Goal: Information Seeking & Learning: Find specific fact

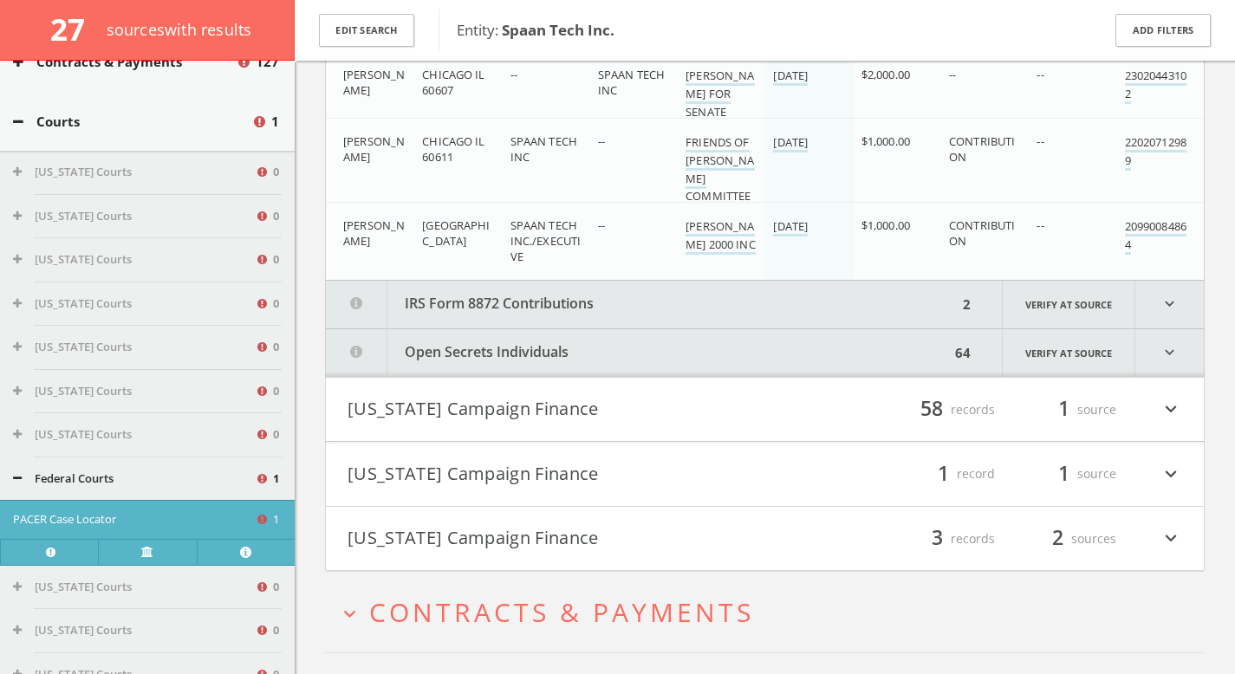
scroll to position [18413, 0]
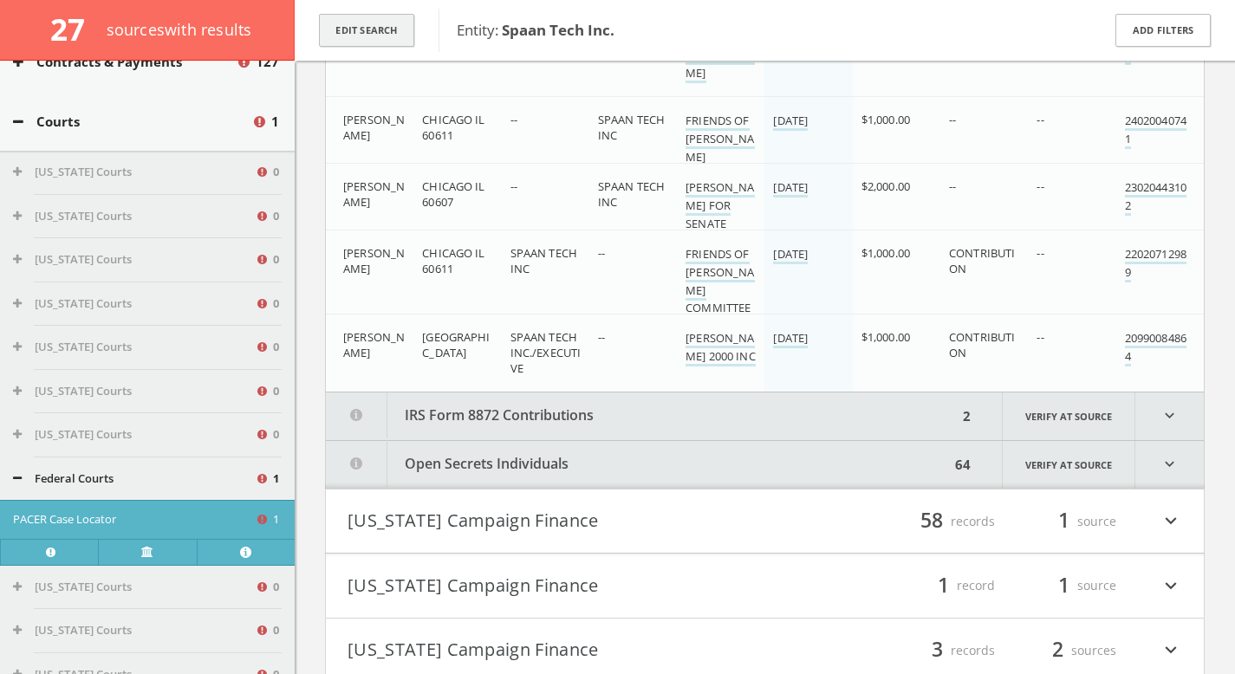
click at [392, 25] on button "Edit Search" at bounding box center [366, 31] width 95 height 34
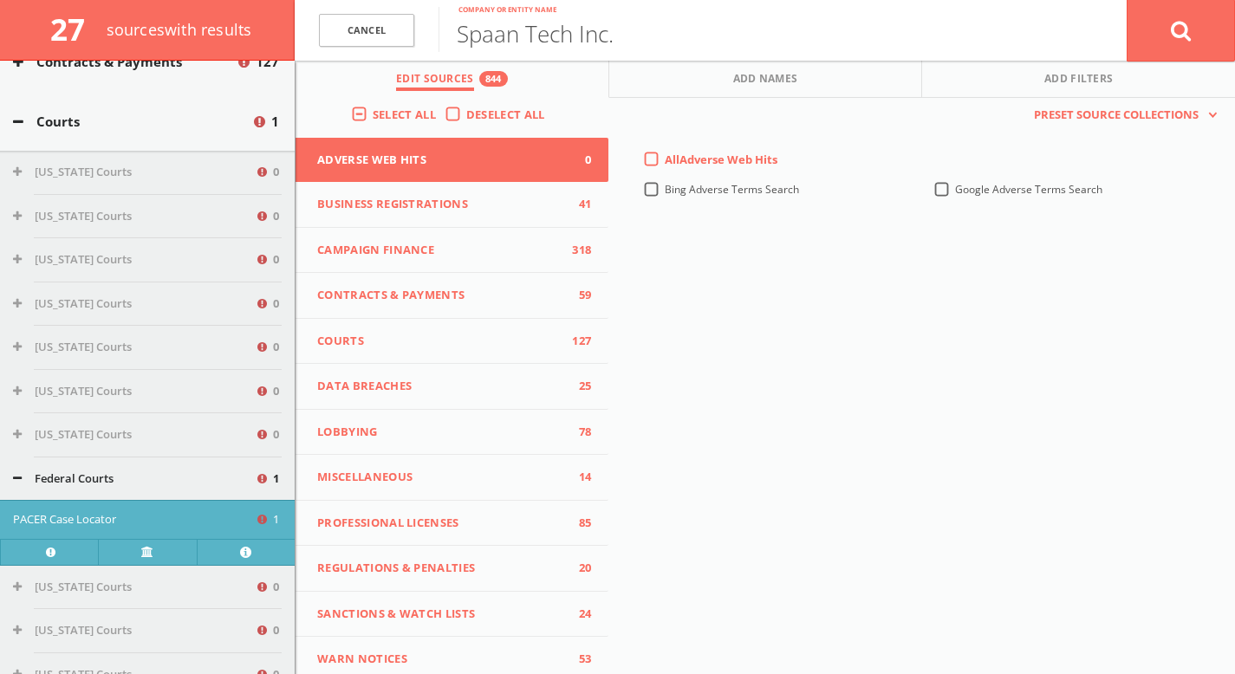
scroll to position [16406, 0]
click at [384, 24] on link "Cancel" at bounding box center [366, 31] width 95 height 34
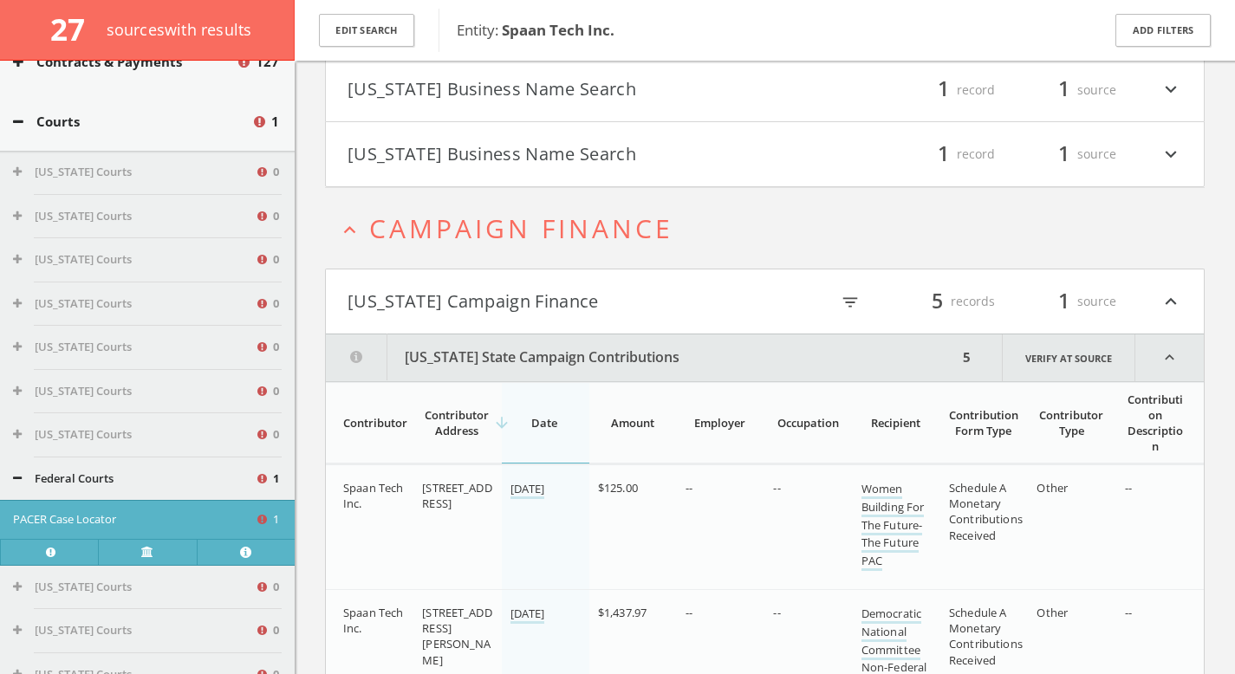
scroll to position [0, 0]
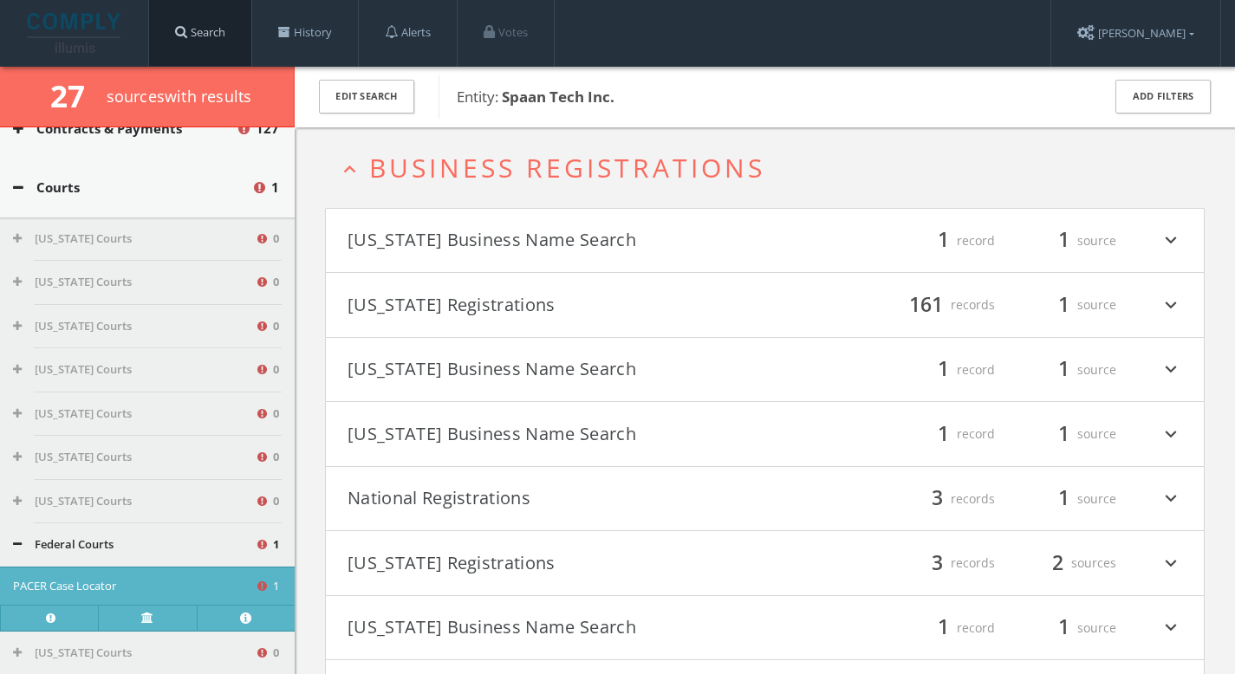
click at [227, 39] on link "Search" at bounding box center [200, 33] width 102 height 66
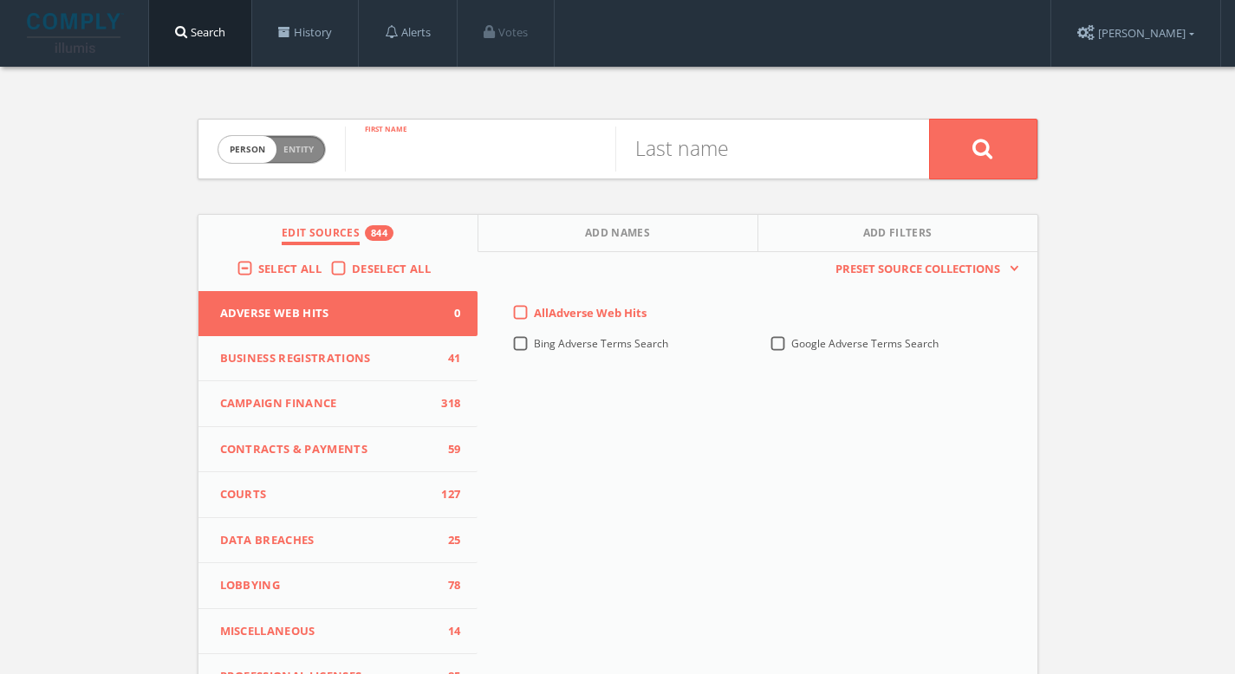
click at [455, 148] on input "text" at bounding box center [480, 148] width 270 height 45
type input "Smita"
type input "[PERSON_NAME]"
click at [963, 151] on button at bounding box center [983, 149] width 108 height 61
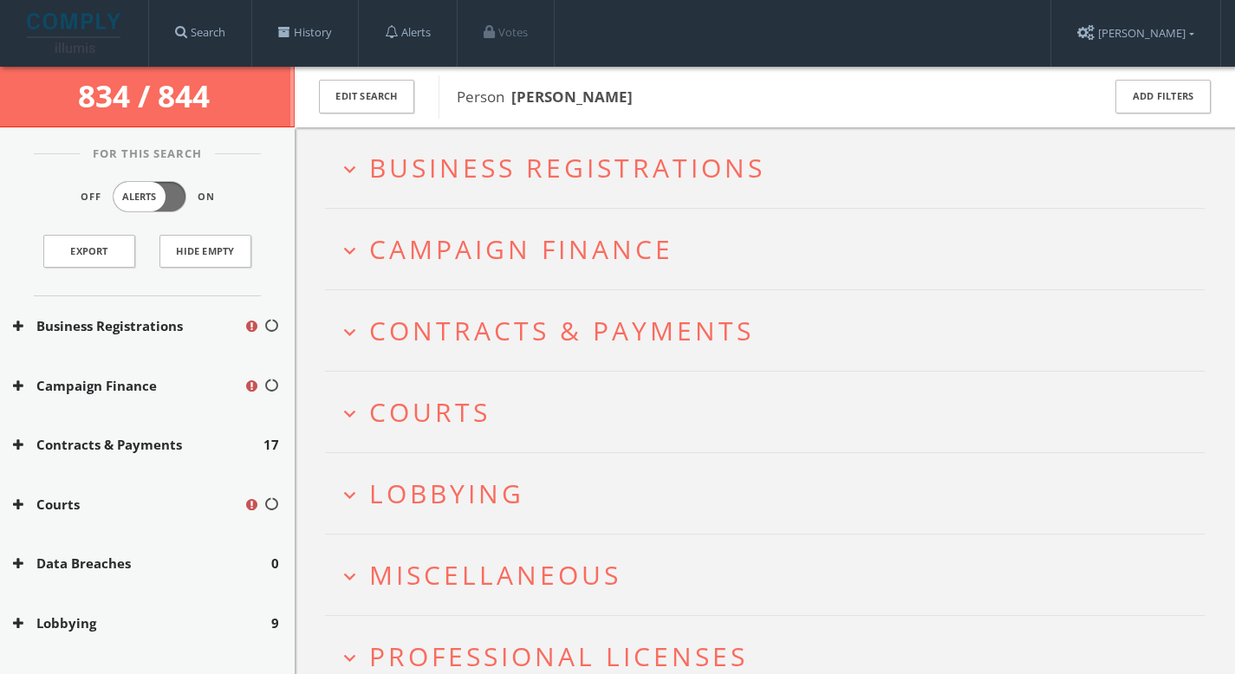
click at [591, 159] on span "Business Registrations" at bounding box center [567, 168] width 396 height 36
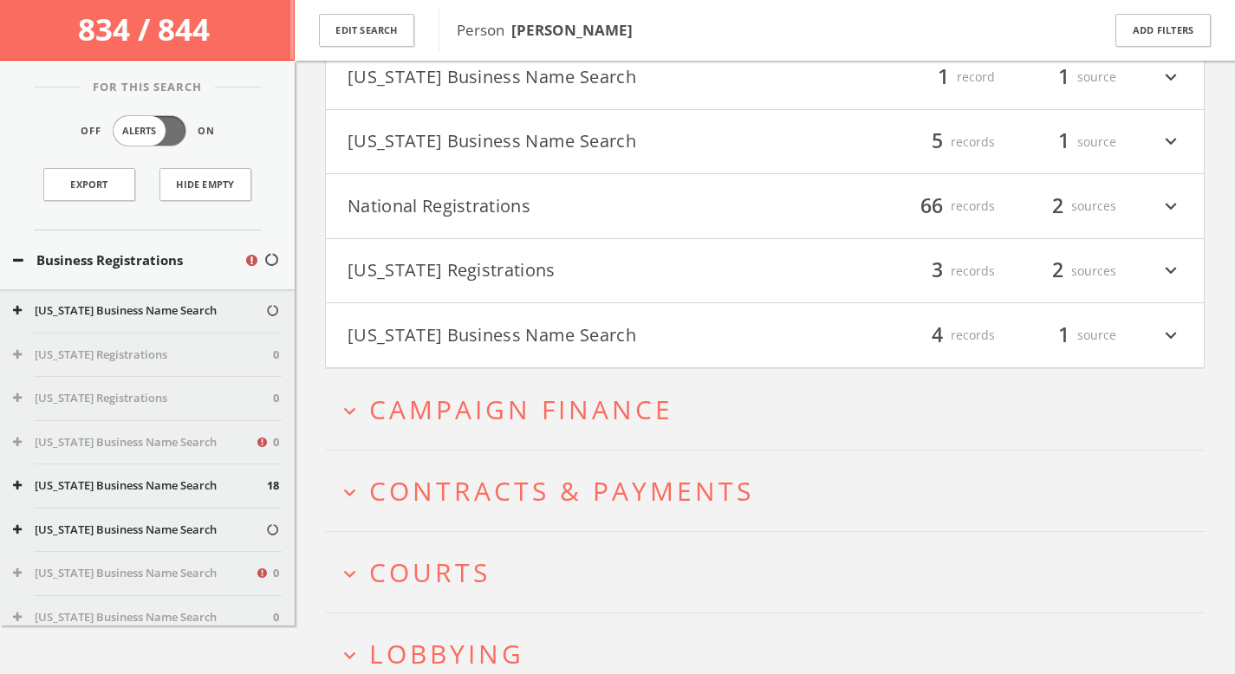
scroll to position [506, 0]
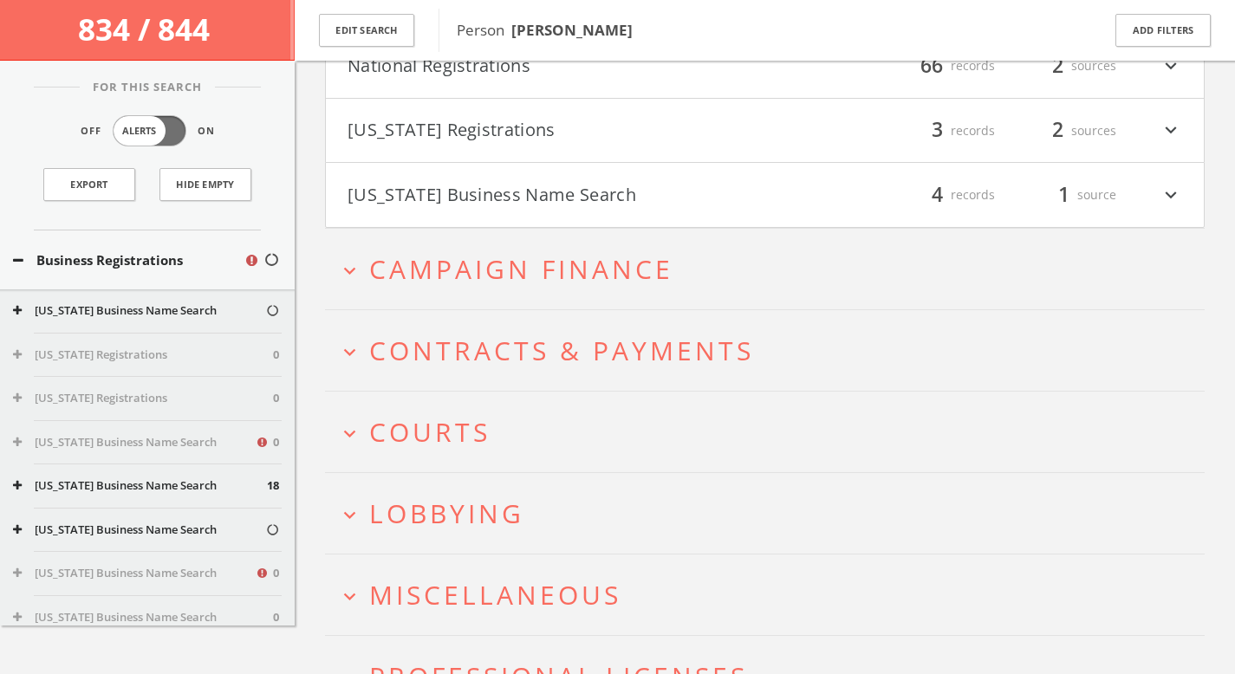
click at [636, 512] on button "expand_more Lobbying" at bounding box center [771, 513] width 866 height 29
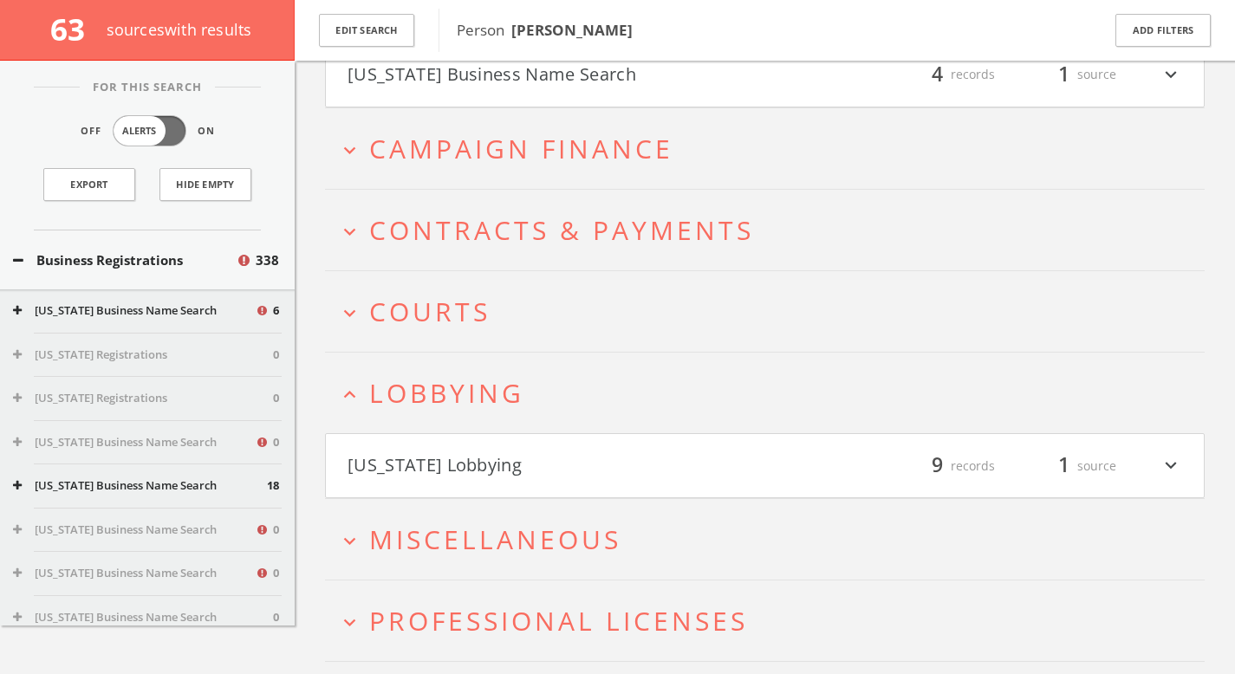
scroll to position [885, 0]
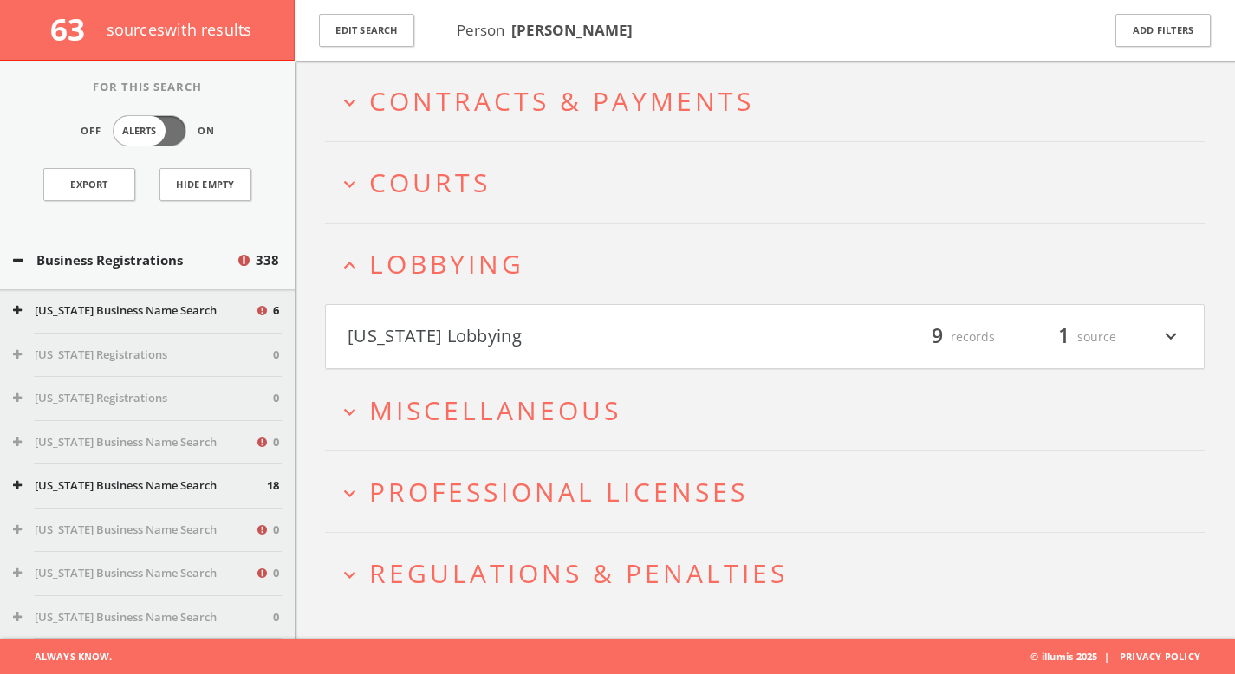
click at [580, 435] on h2 "expand_more Miscellaneous" at bounding box center [764, 410] width 879 height 81
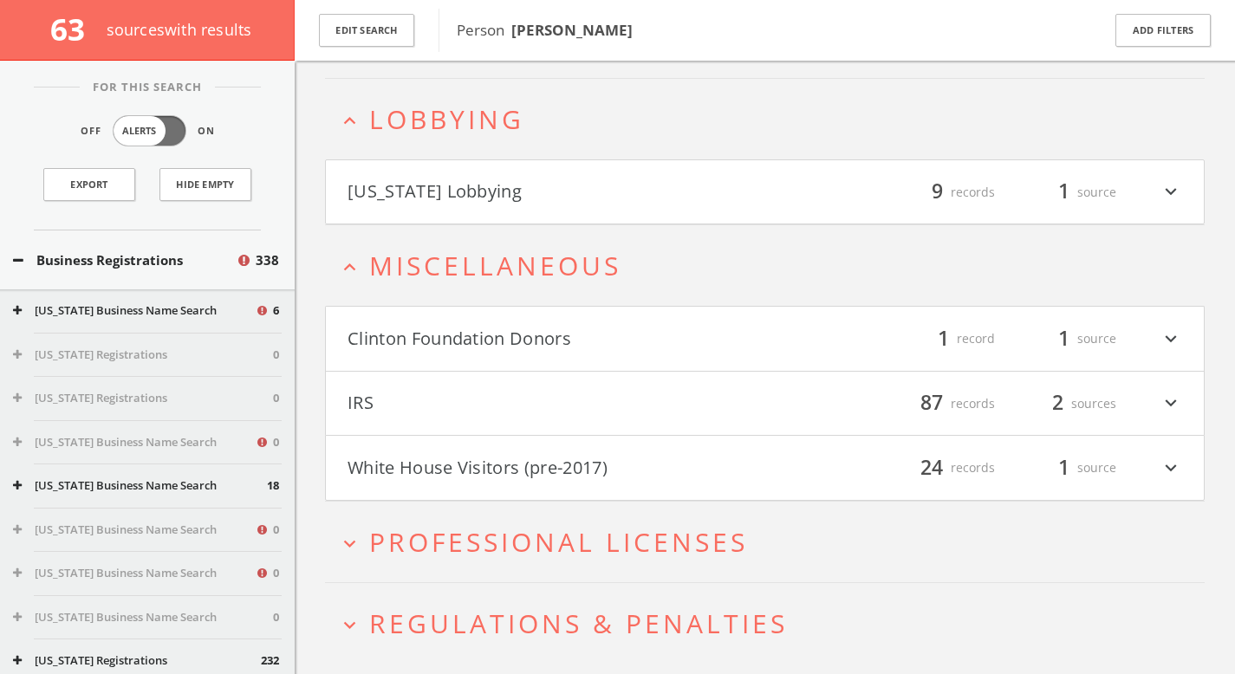
scroll to position [1079, 0]
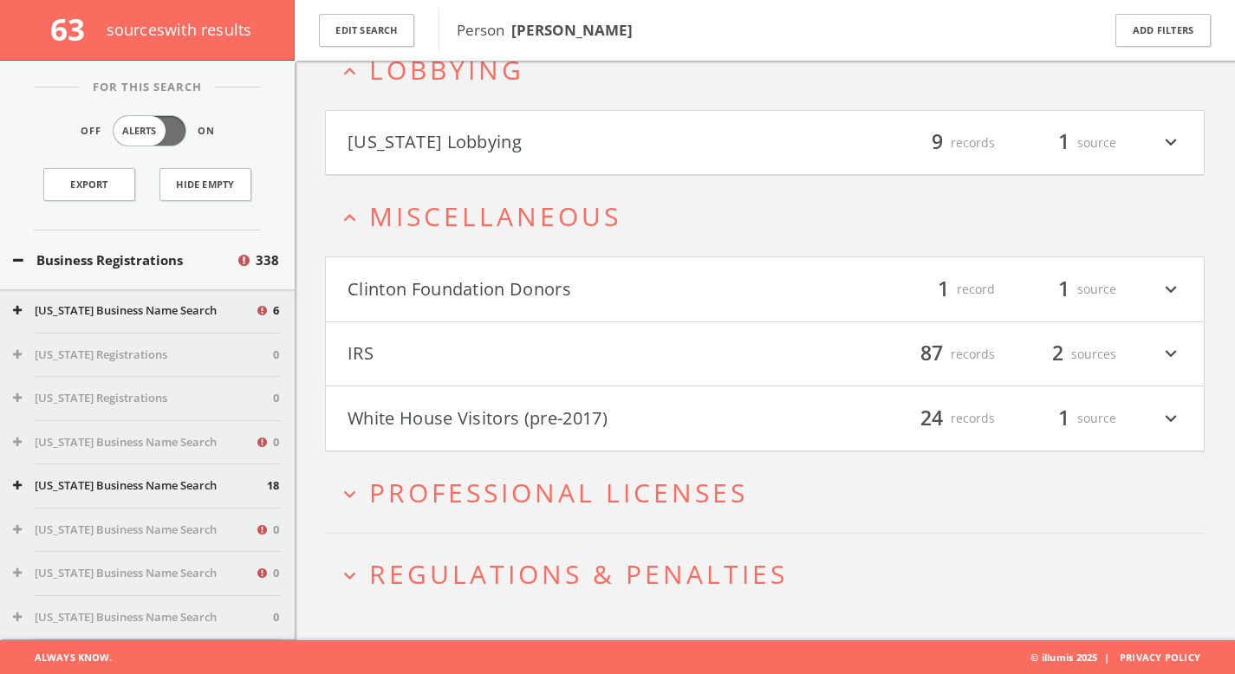
click at [498, 305] on h4 "Clinton Foundation Donors filter_list 1 record 1 source expand_more" at bounding box center [765, 289] width 878 height 64
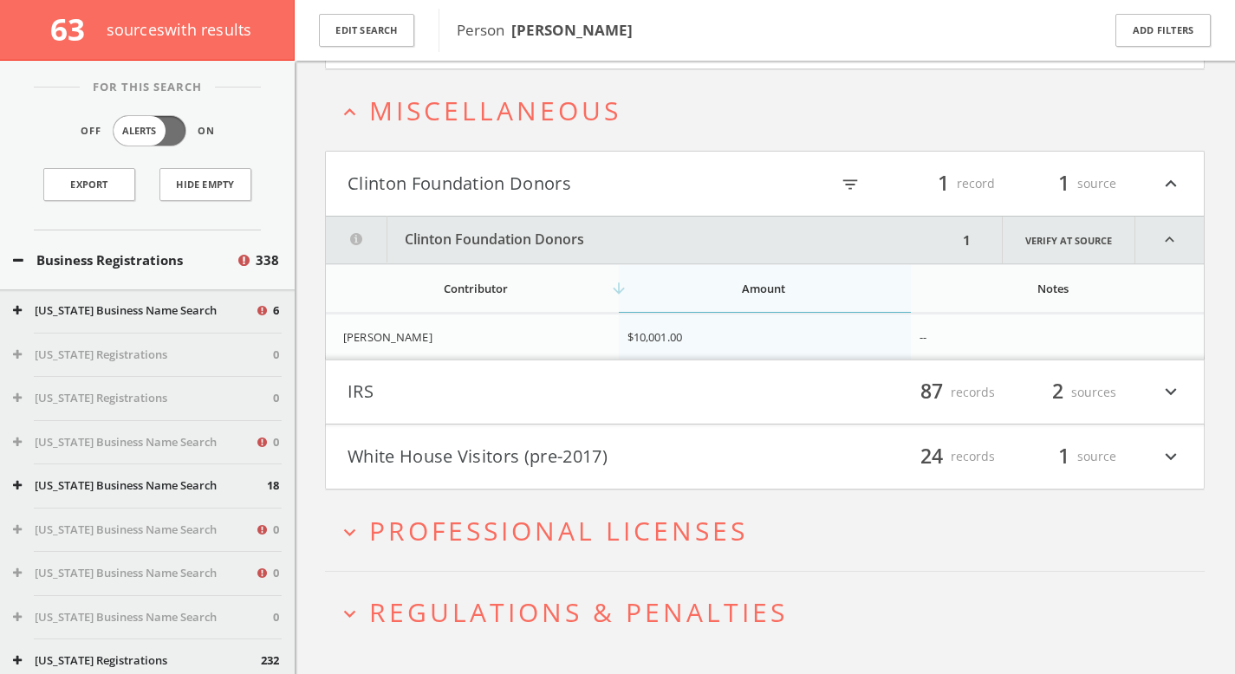
scroll to position [1223, 0]
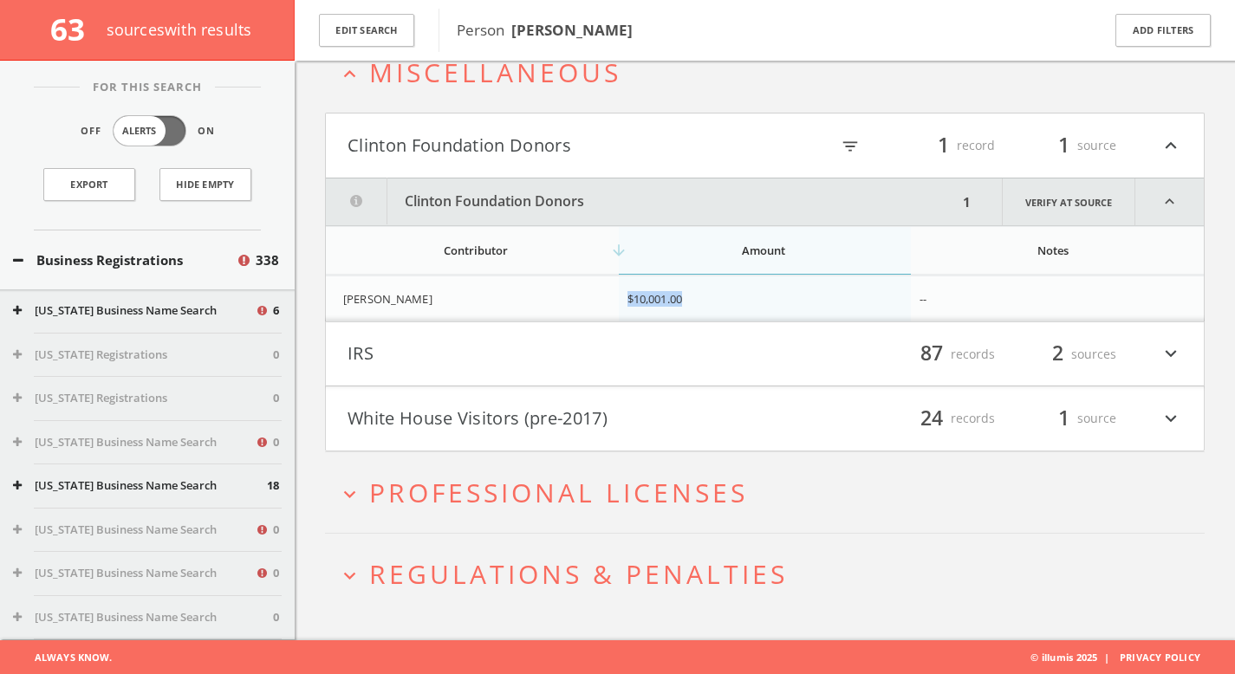
drag, startPoint x: 723, startPoint y: 299, endPoint x: 625, endPoint y: 302, distance: 97.9
click at [625, 302] on td "$10,001.00" at bounding box center [765, 299] width 293 height 46
copy span "$10,001.00"
click at [552, 413] on button "White House Visitors (pre-2017)" at bounding box center [556, 418] width 418 height 29
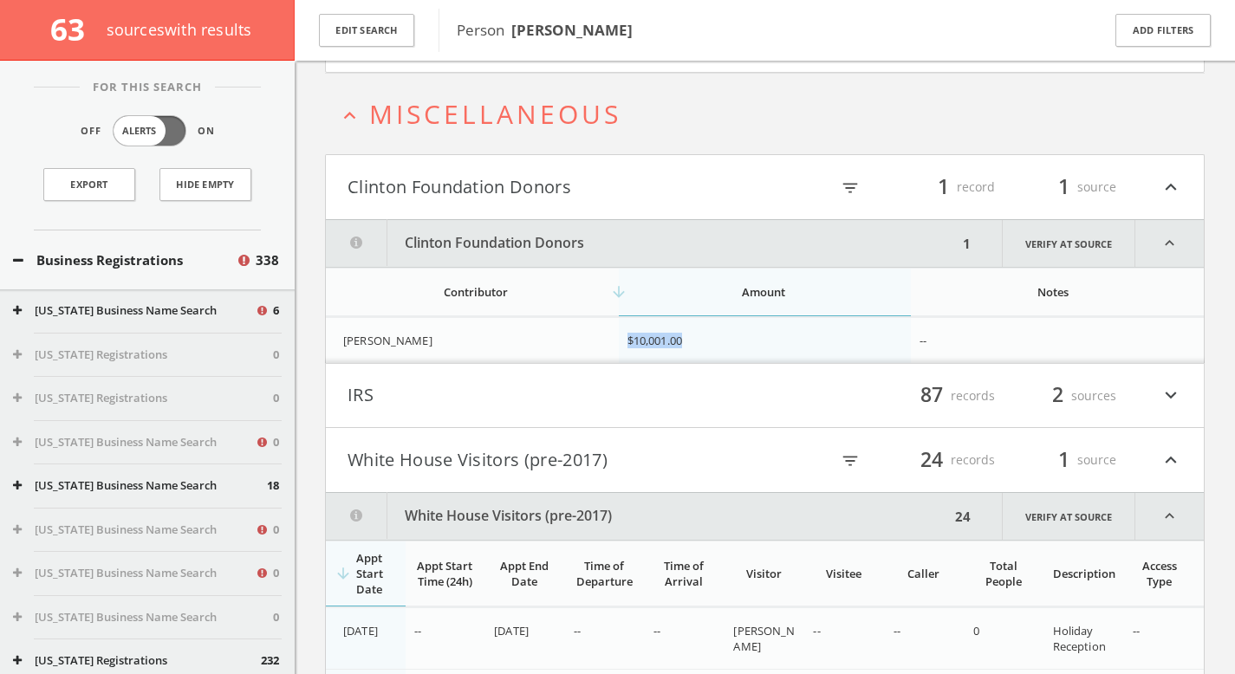
scroll to position [980, 0]
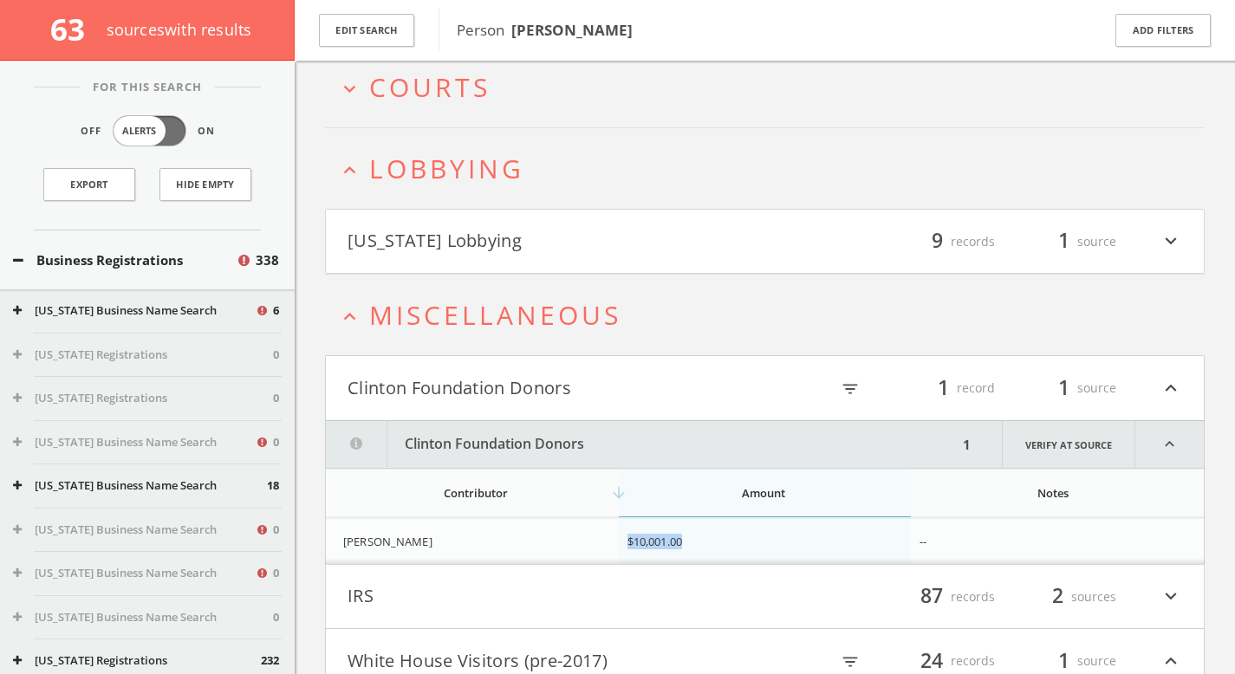
click at [568, 304] on span "Miscellaneous" at bounding box center [495, 315] width 252 height 36
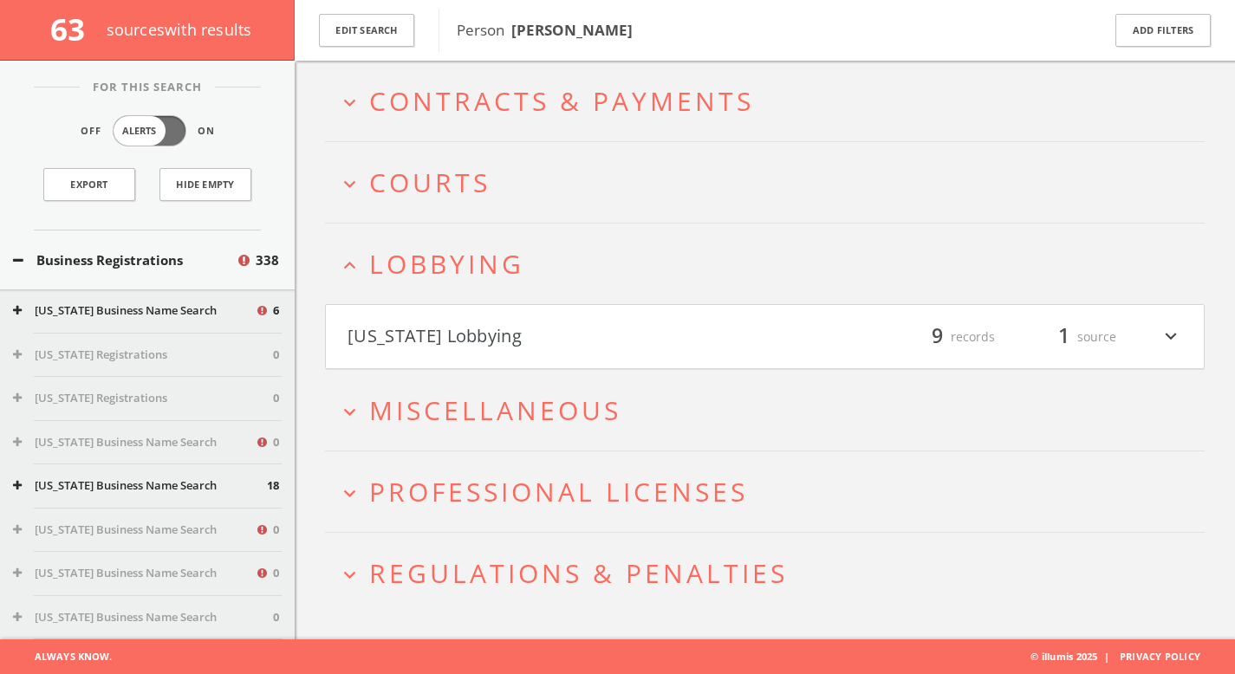
click at [556, 376] on h2 "expand_more Miscellaneous" at bounding box center [764, 410] width 879 height 81
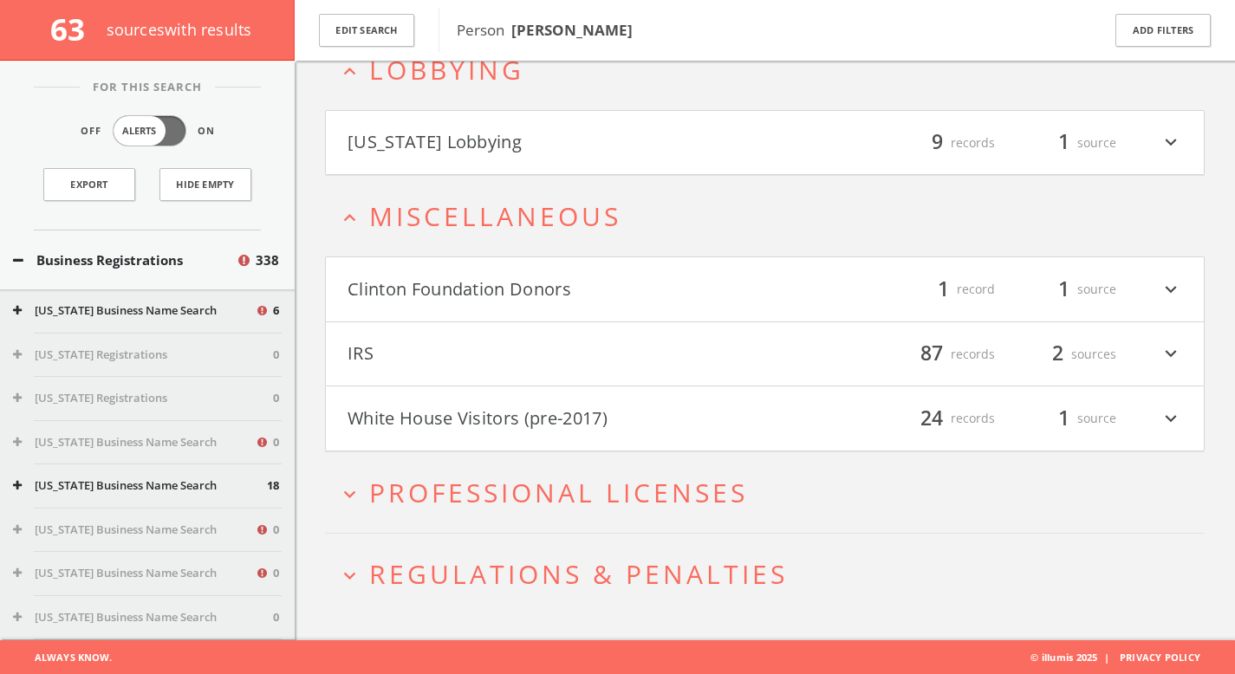
click at [555, 561] on span "Regulations & Penalties" at bounding box center [578, 574] width 418 height 36
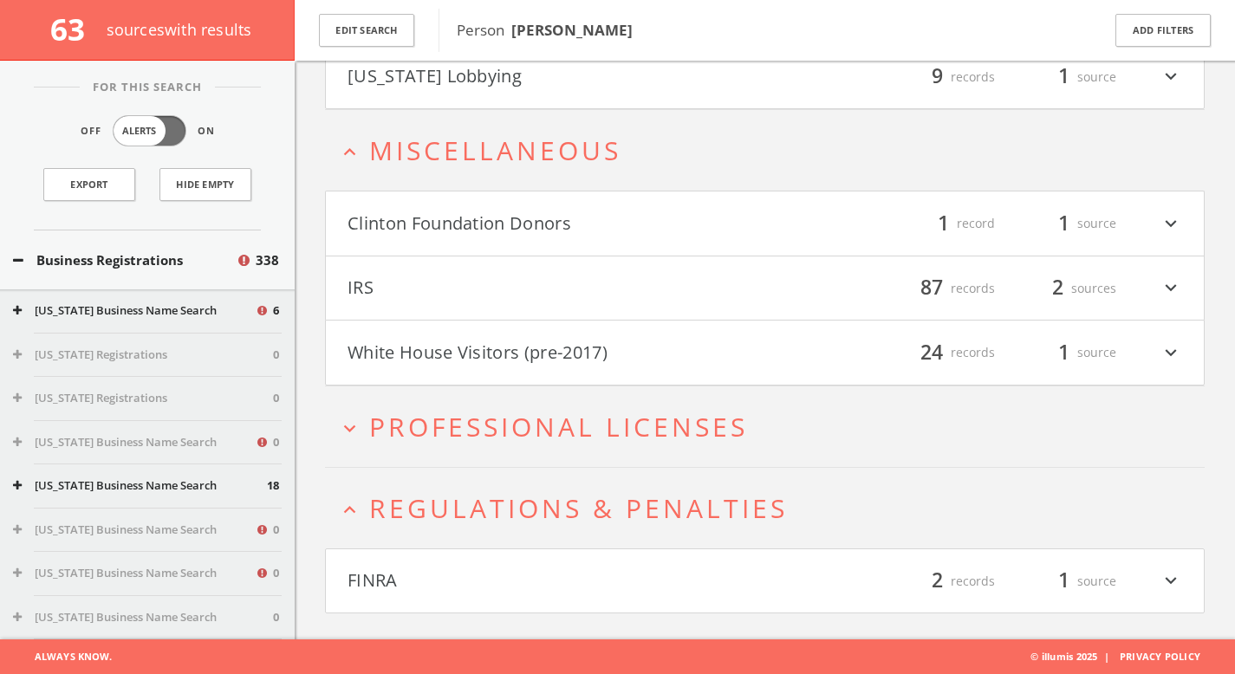
click at [555, 437] on span "Professional Licenses" at bounding box center [558, 427] width 379 height 36
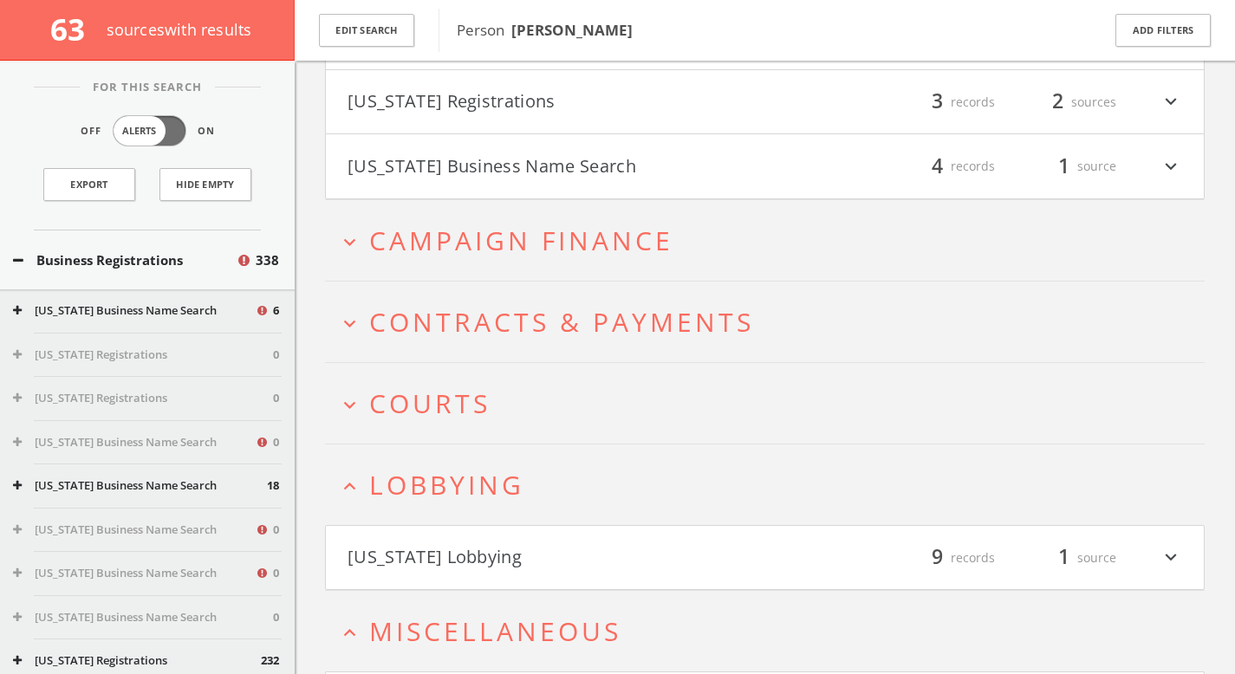
click at [550, 302] on h2 "expand_more Contracts & Payments" at bounding box center [764, 322] width 879 height 81
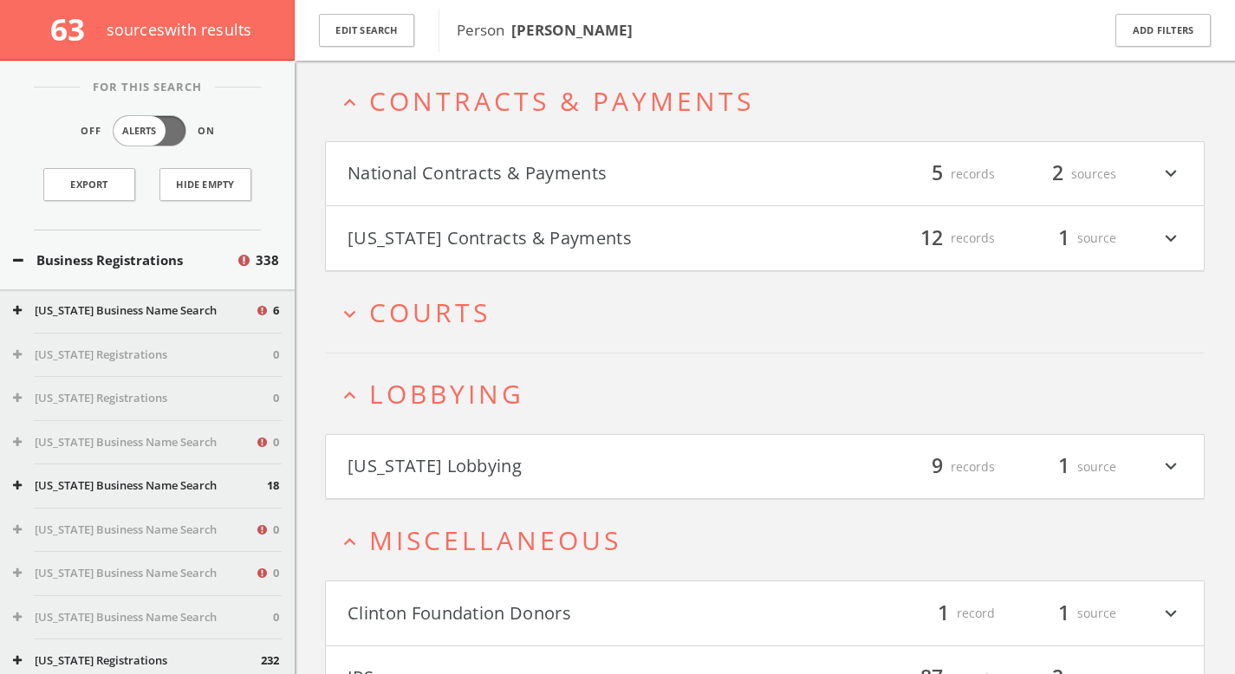
click at [546, 187] on button "National Contracts & Payments" at bounding box center [556, 173] width 418 height 29
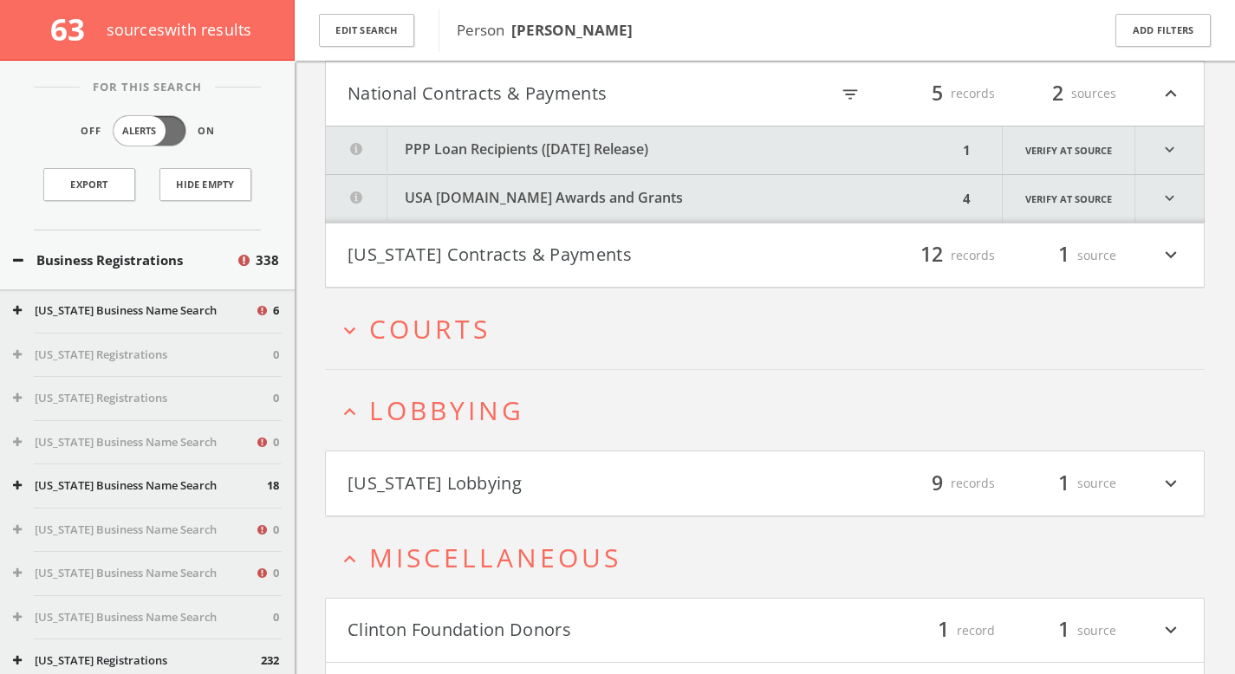
click at [563, 152] on button "PPP Loan Recipients ([DATE] Release)" at bounding box center [642, 150] width 632 height 48
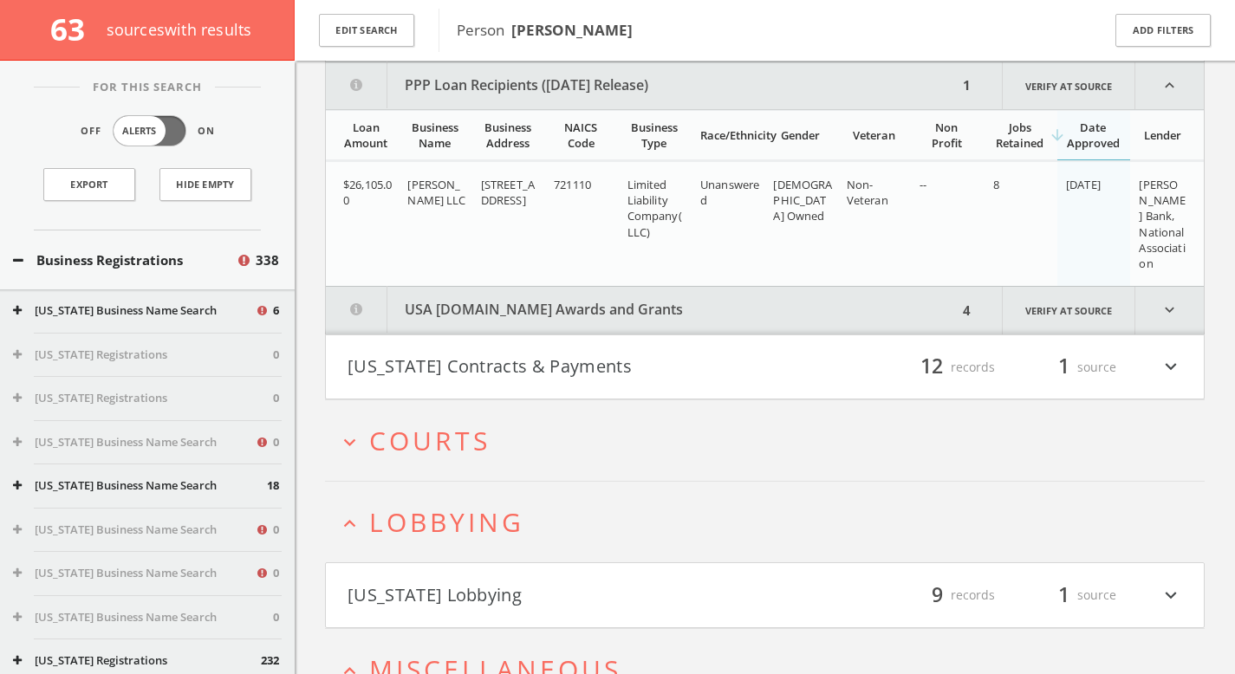
scroll to position [1030, 0]
click at [559, 354] on button "[US_STATE] Contracts & Payments" at bounding box center [556, 366] width 418 height 29
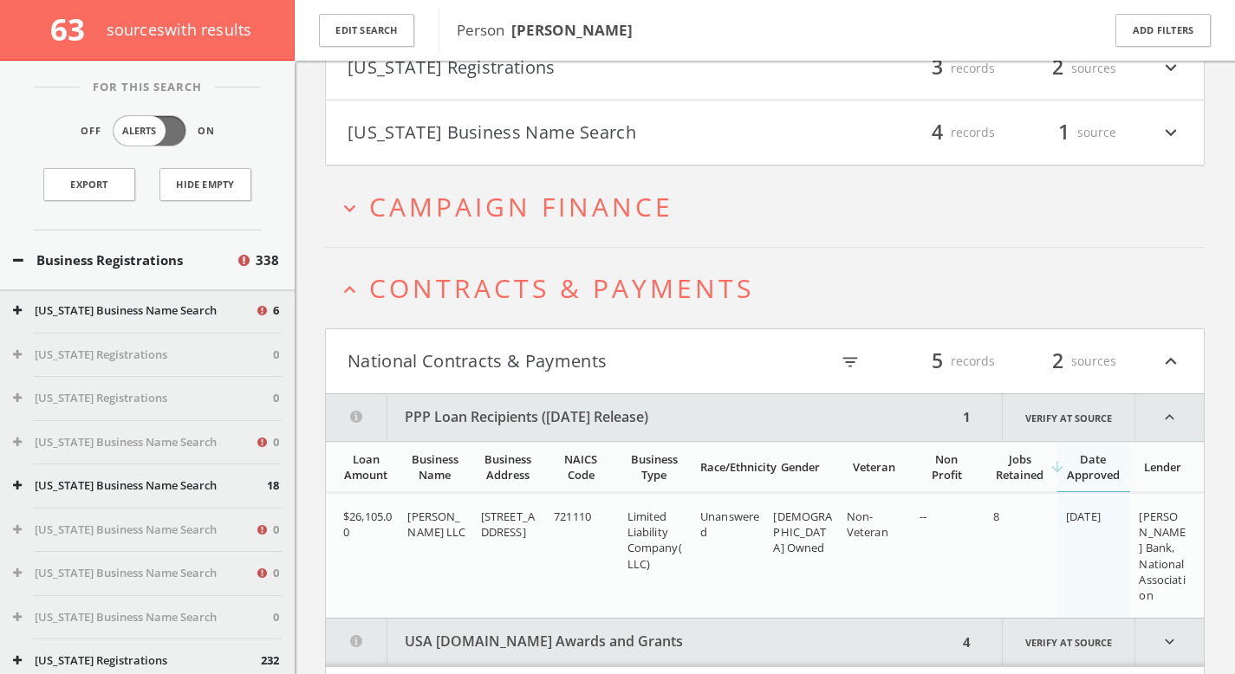
scroll to position [801, 0]
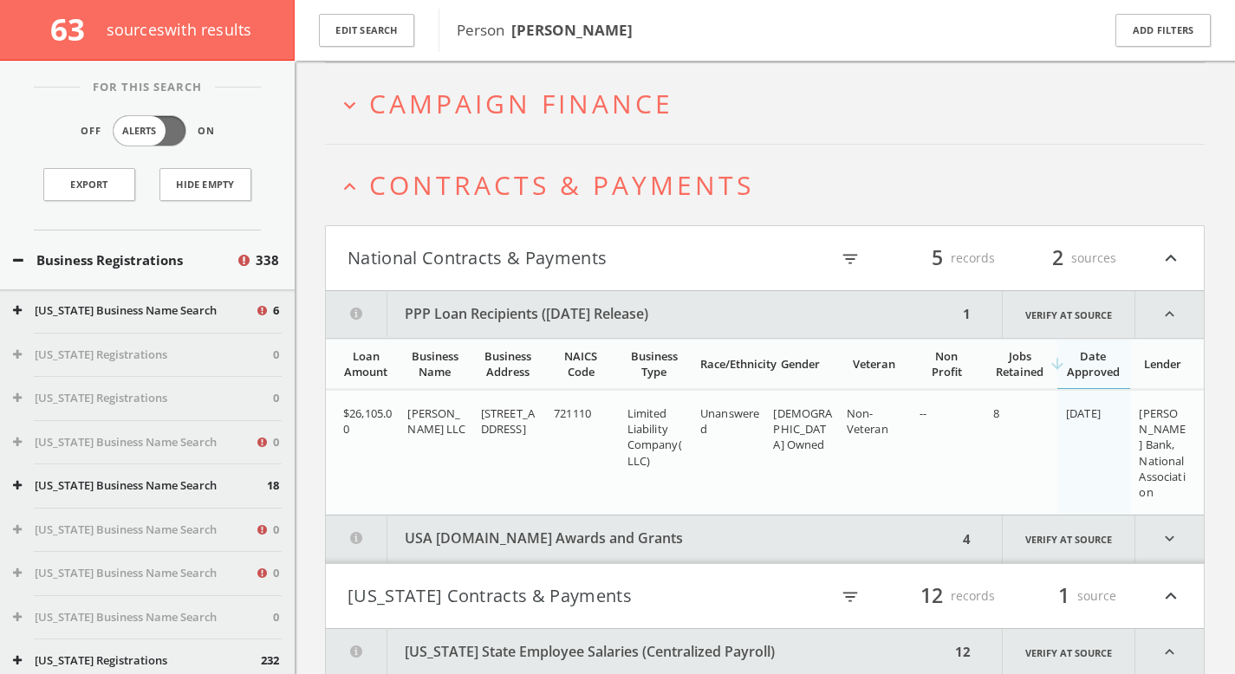
click at [581, 86] on span "Campaign Finance" at bounding box center [521, 104] width 304 height 36
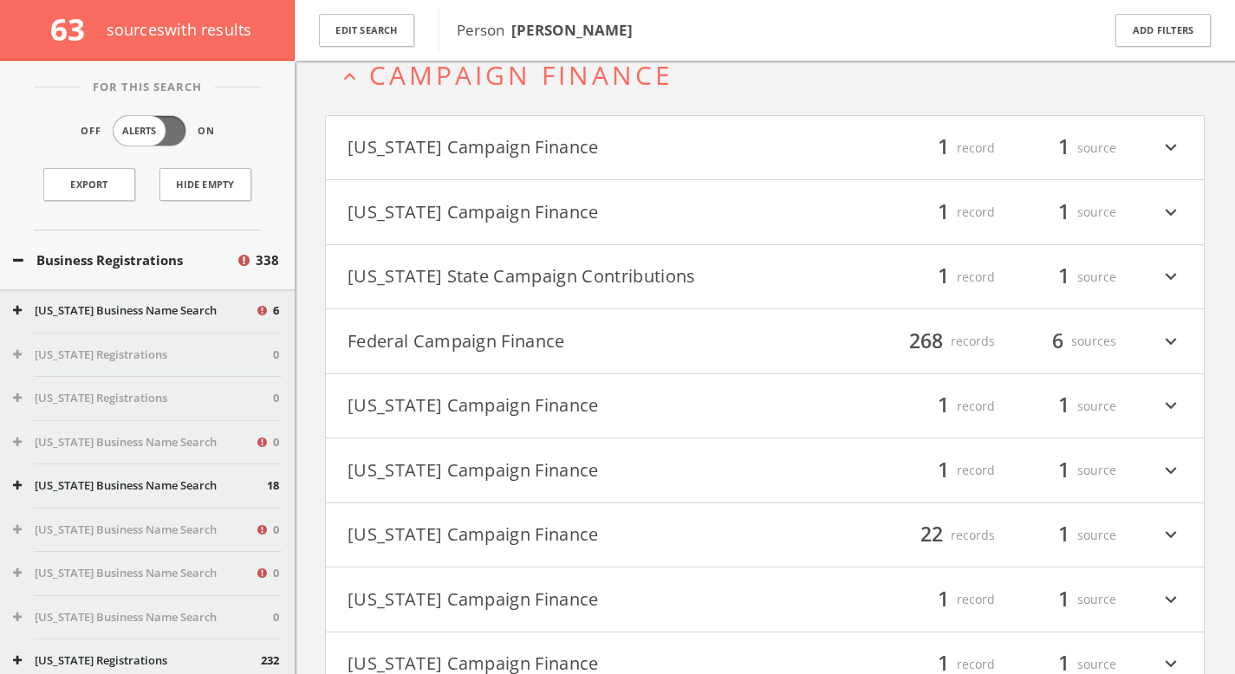
click at [500, 345] on button "Federal Campaign Finance" at bounding box center [556, 341] width 418 height 29
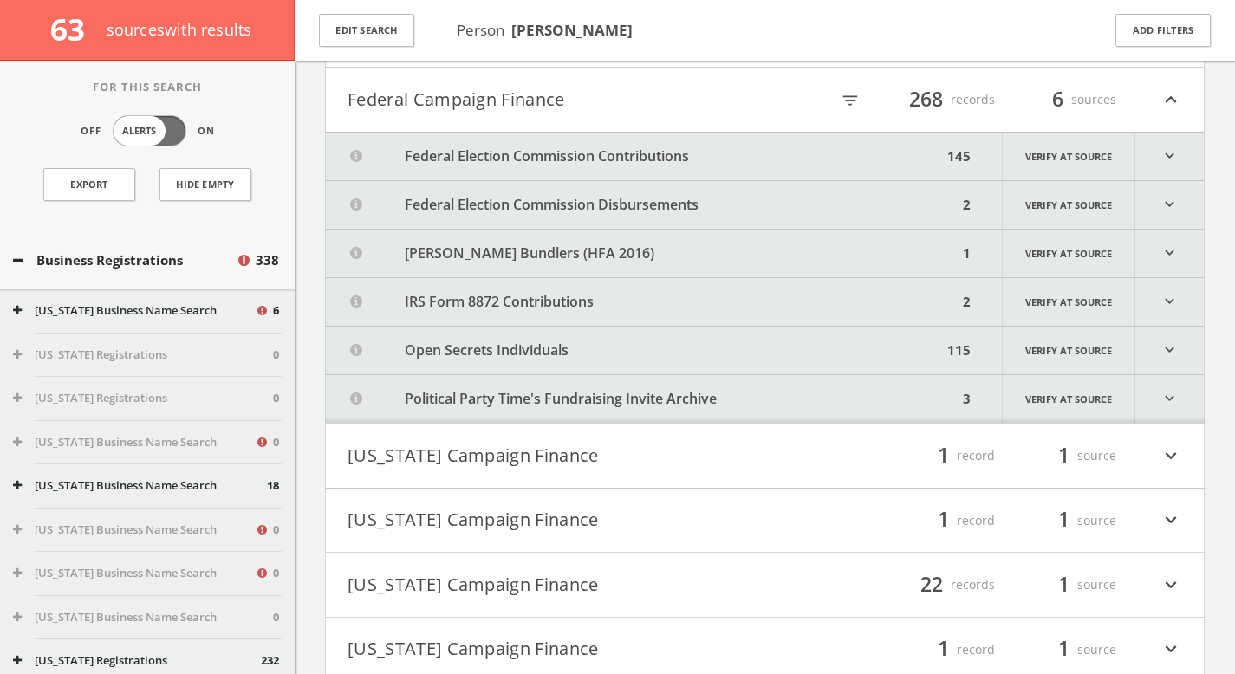
scroll to position [1077, 0]
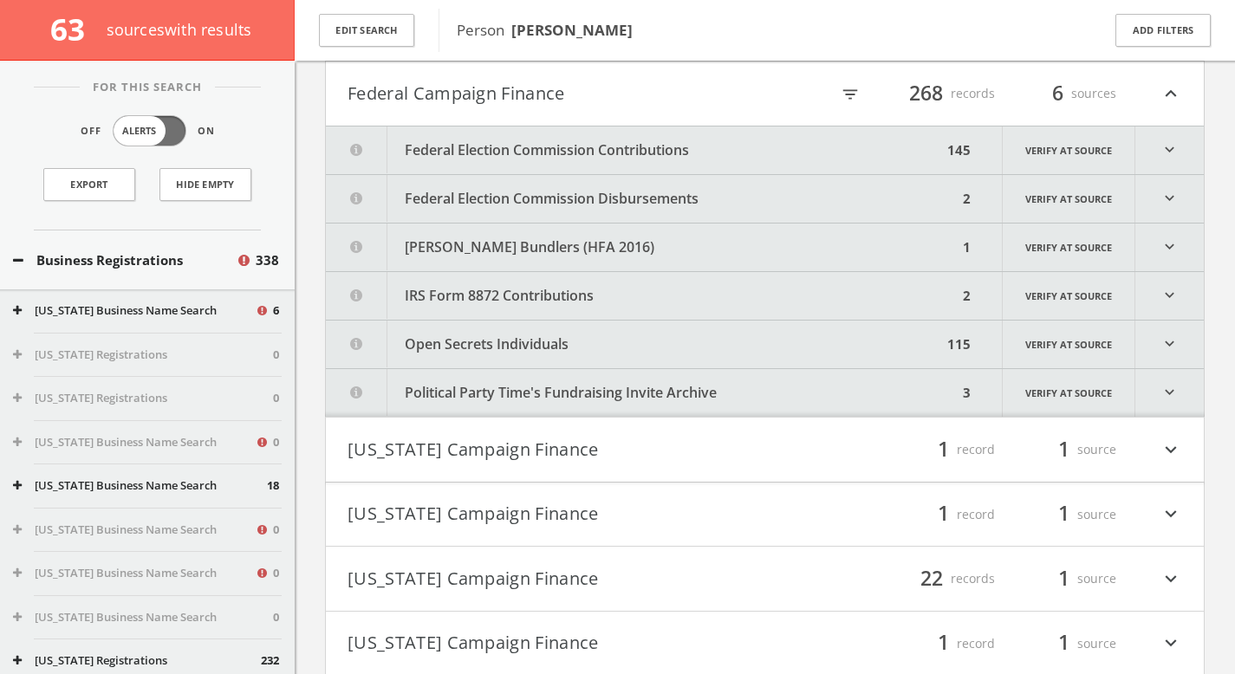
click at [851, 94] on icon "filter_list" at bounding box center [849, 94] width 19 height 19
type input "[PERSON_NAME]"
click at [724, 94] on input "[PERSON_NAME]" at bounding box center [749, 94] width 195 height 27
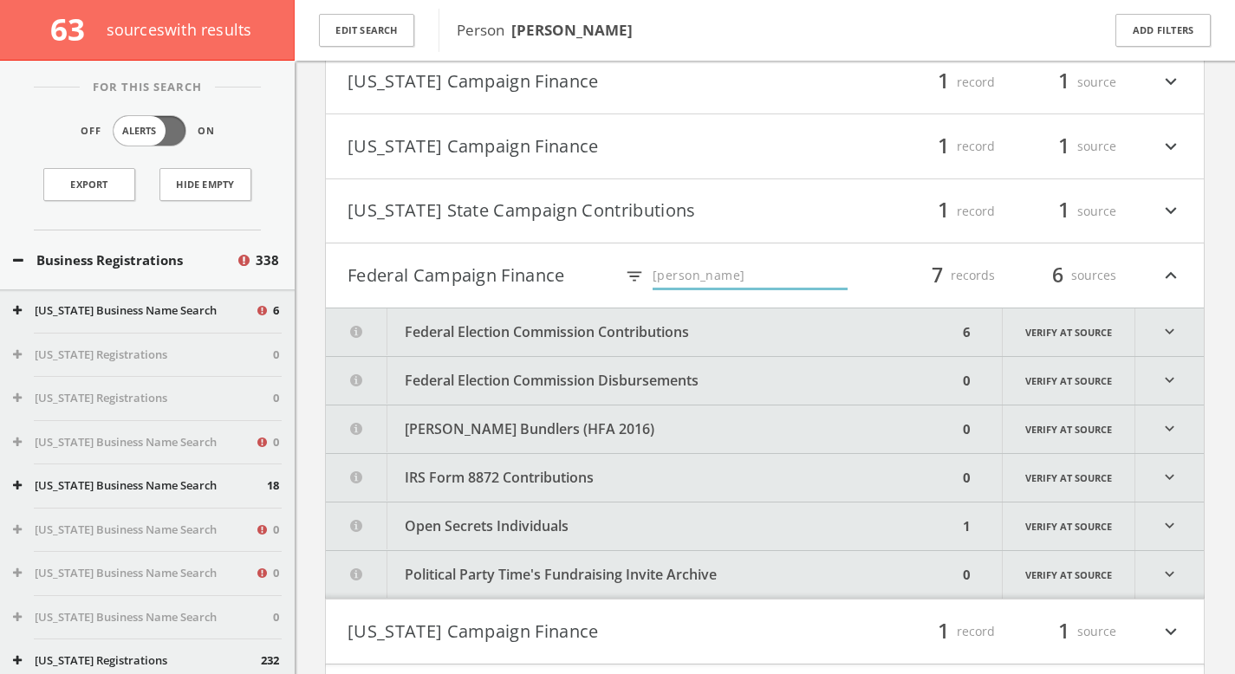
scroll to position [875, 0]
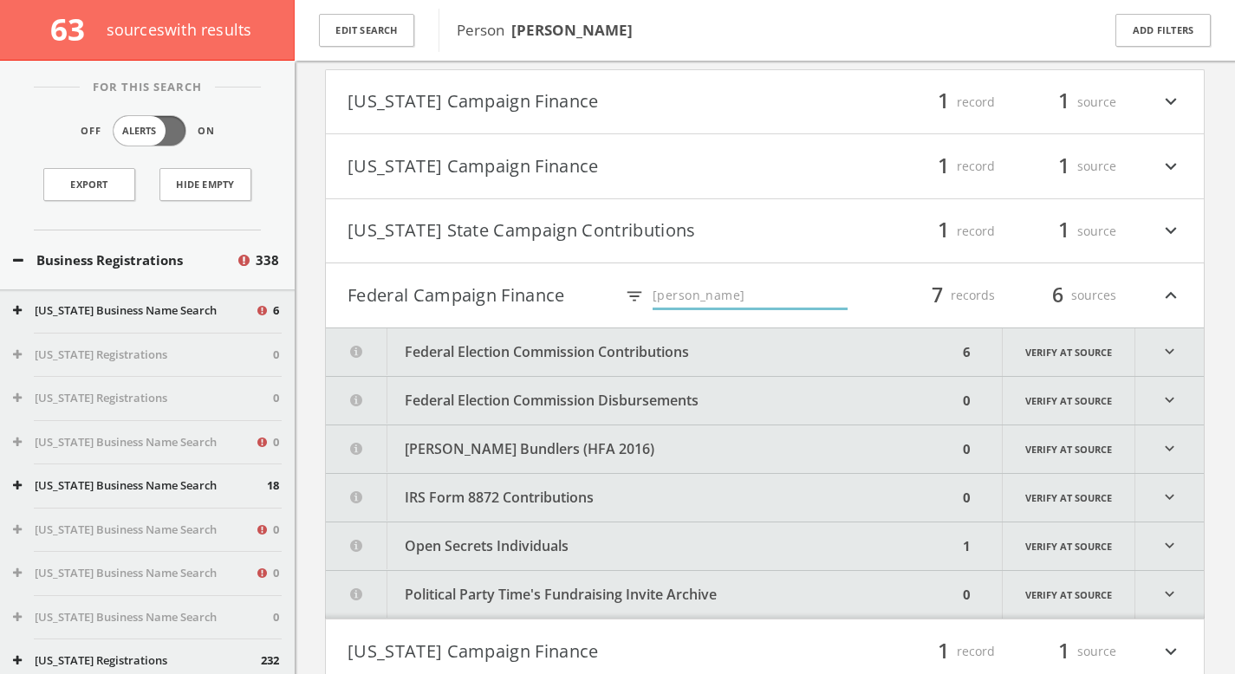
click at [709, 292] on input "[PERSON_NAME]" at bounding box center [749, 296] width 195 height 27
click at [726, 322] on h4 "Federal Campaign Finance filter_list [PERSON_NAME] 7 records 6 sources expand_l…" at bounding box center [765, 295] width 878 height 64
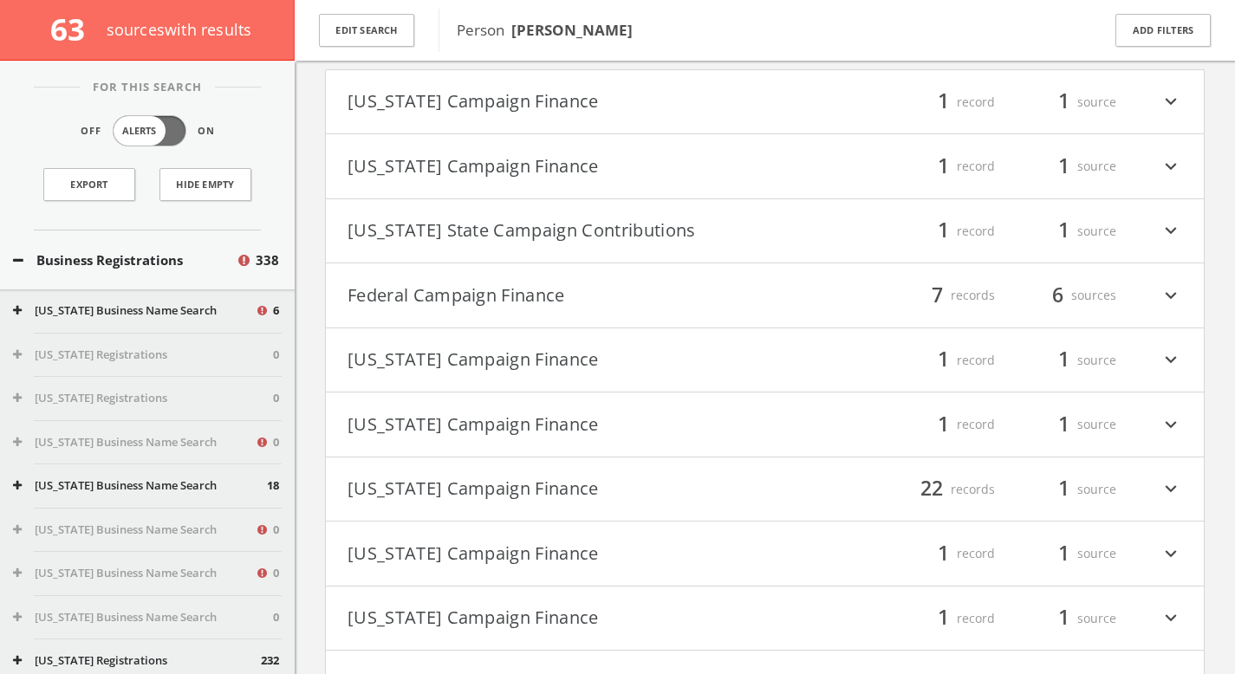
click at [705, 295] on button "Federal Campaign Finance" at bounding box center [556, 295] width 418 height 29
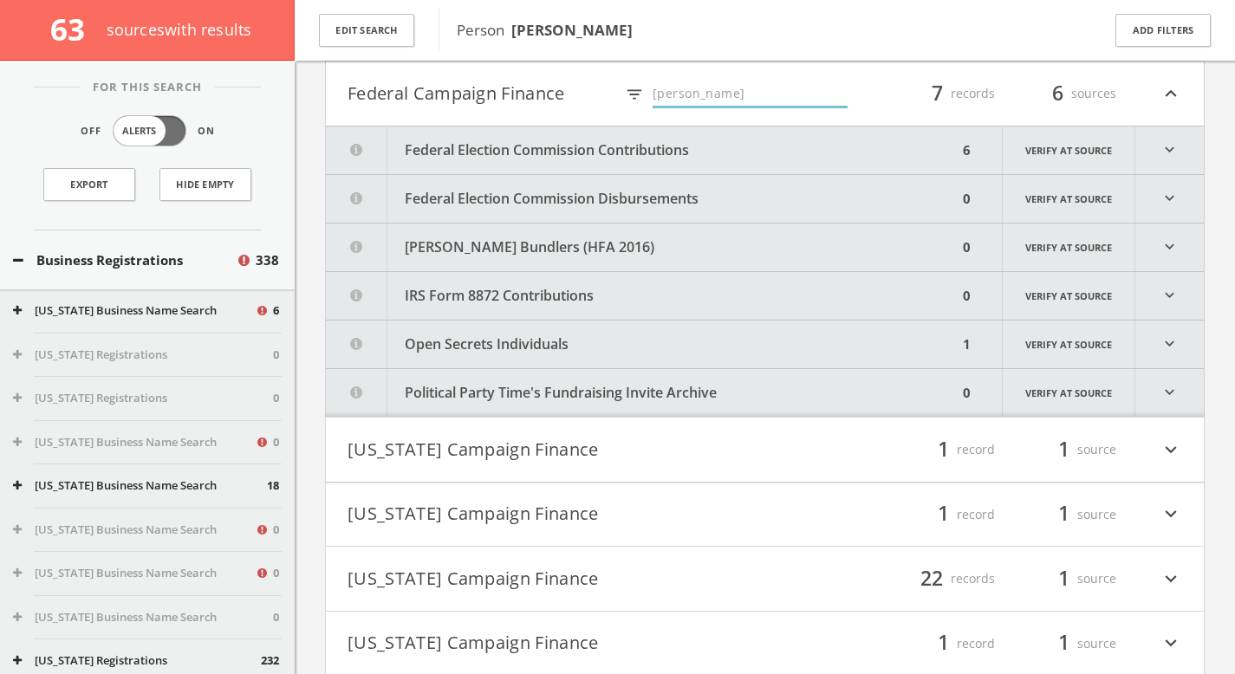
click at [690, 146] on button "Federal Election Commission Contributions" at bounding box center [642, 150] width 632 height 48
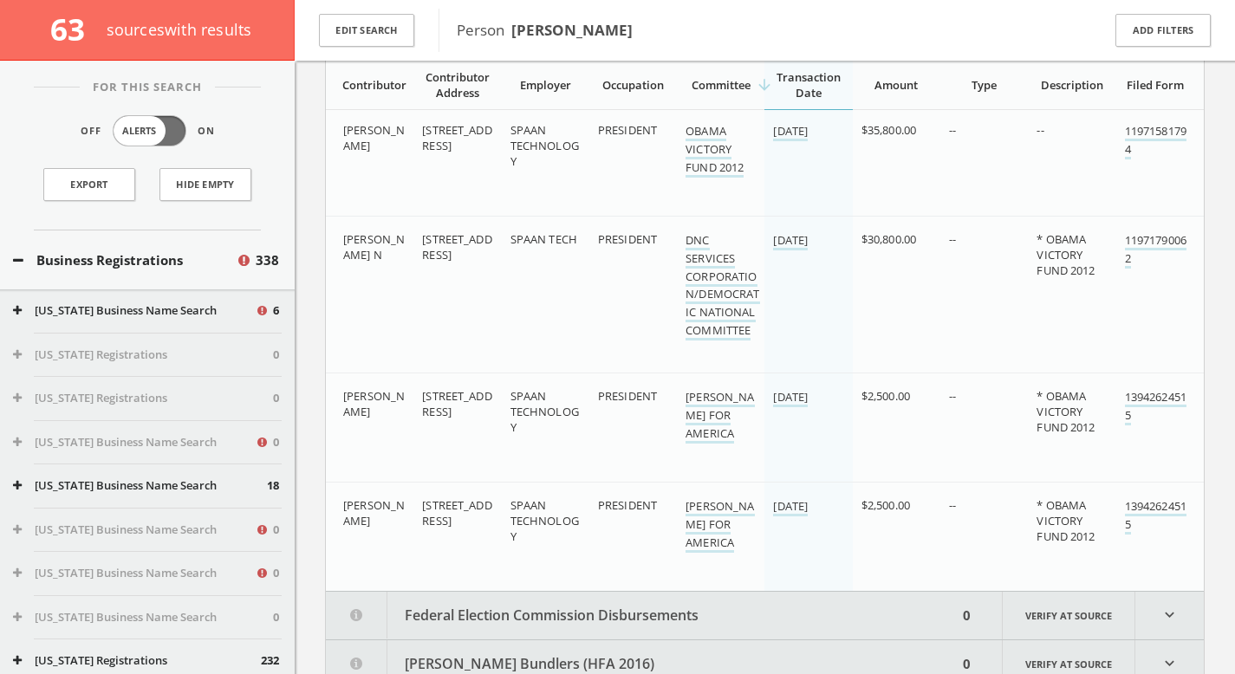
scroll to position [1570, 0]
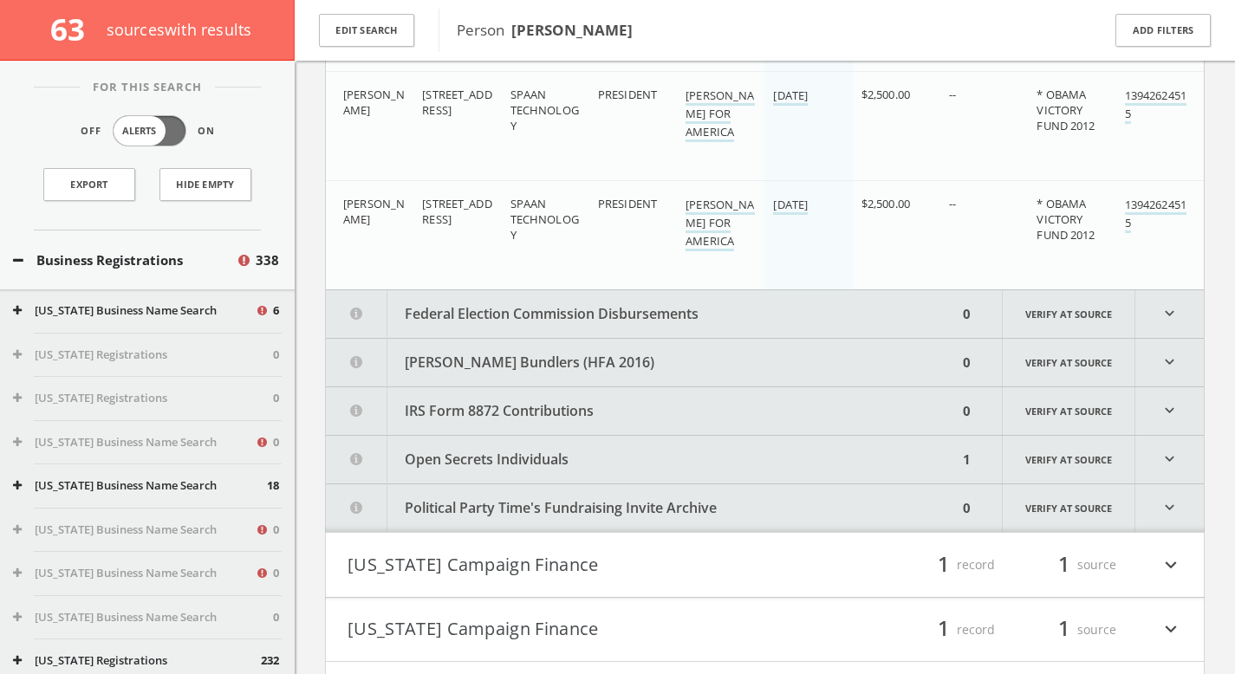
click at [571, 367] on button "[PERSON_NAME] Bundlers (HFA 2016)" at bounding box center [642, 363] width 632 height 48
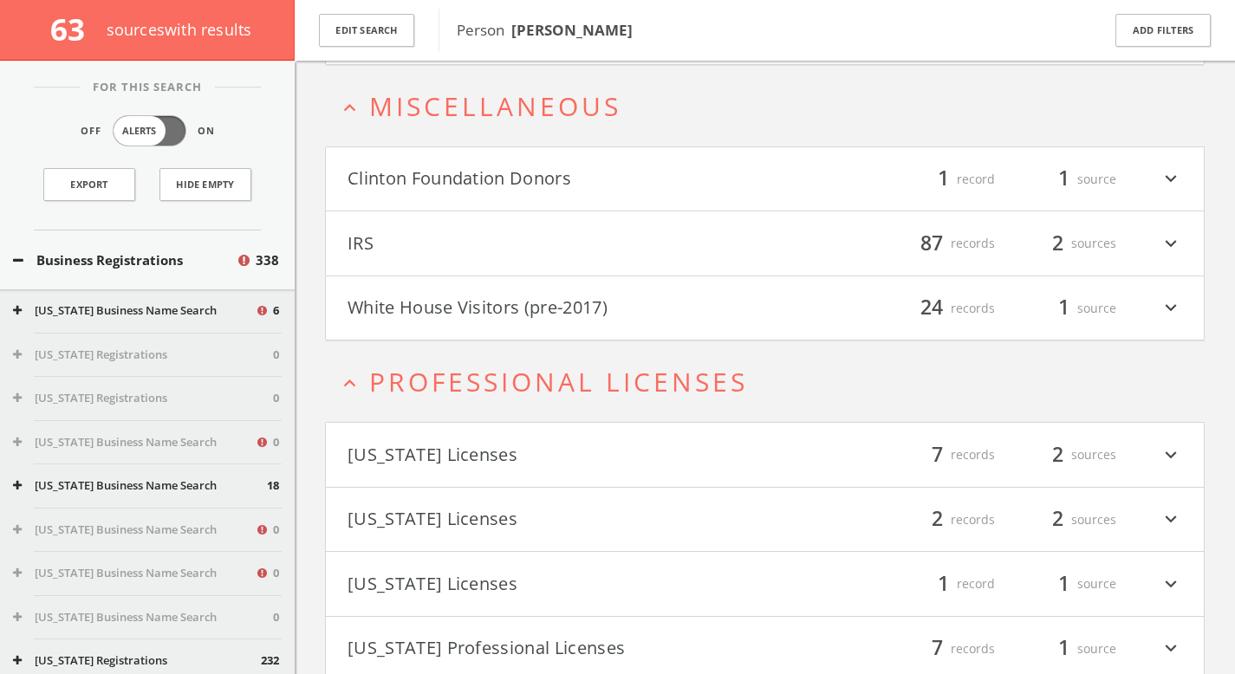
scroll to position [4674, 0]
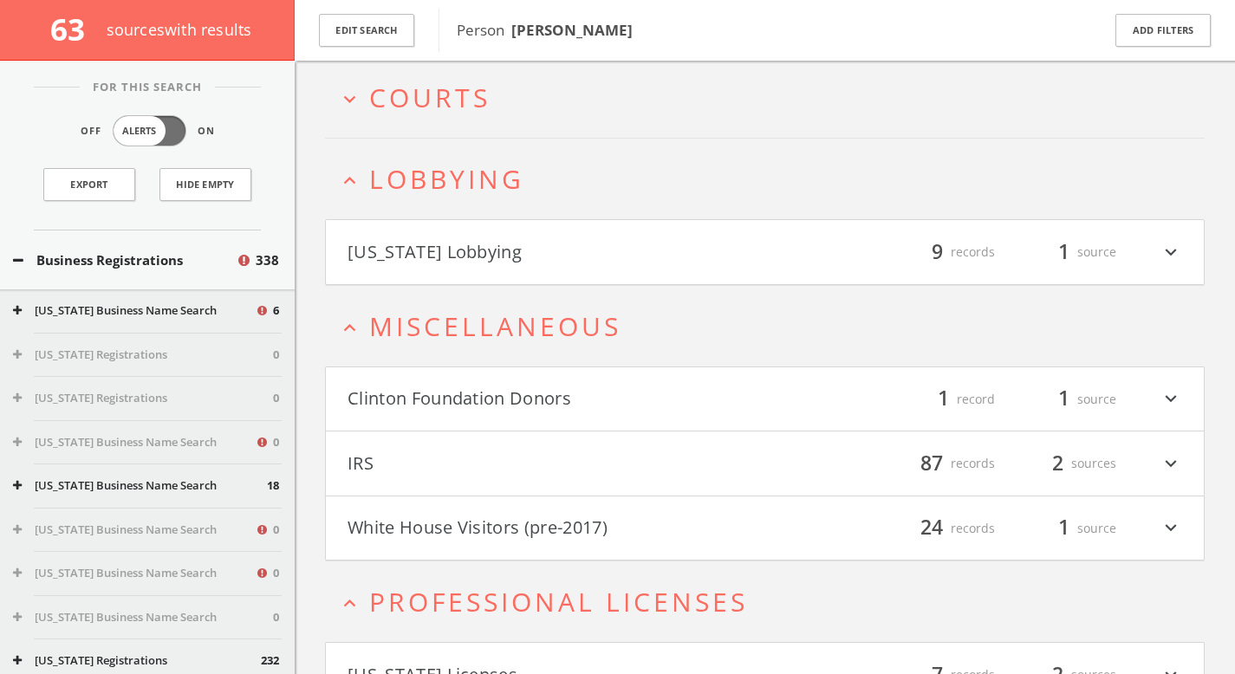
click at [550, 553] on h4 "White House Visitors (pre-2017) filter_list 24 records 1 source expand_more" at bounding box center [765, 528] width 878 height 64
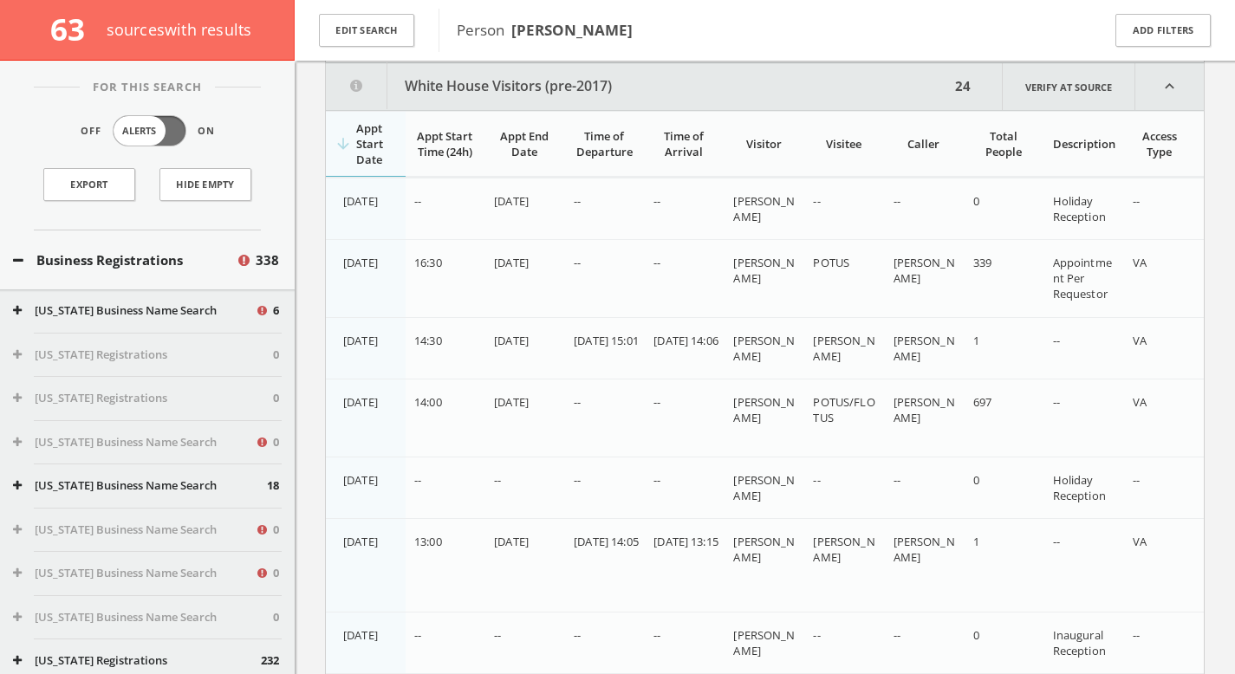
scroll to position [5173, 0]
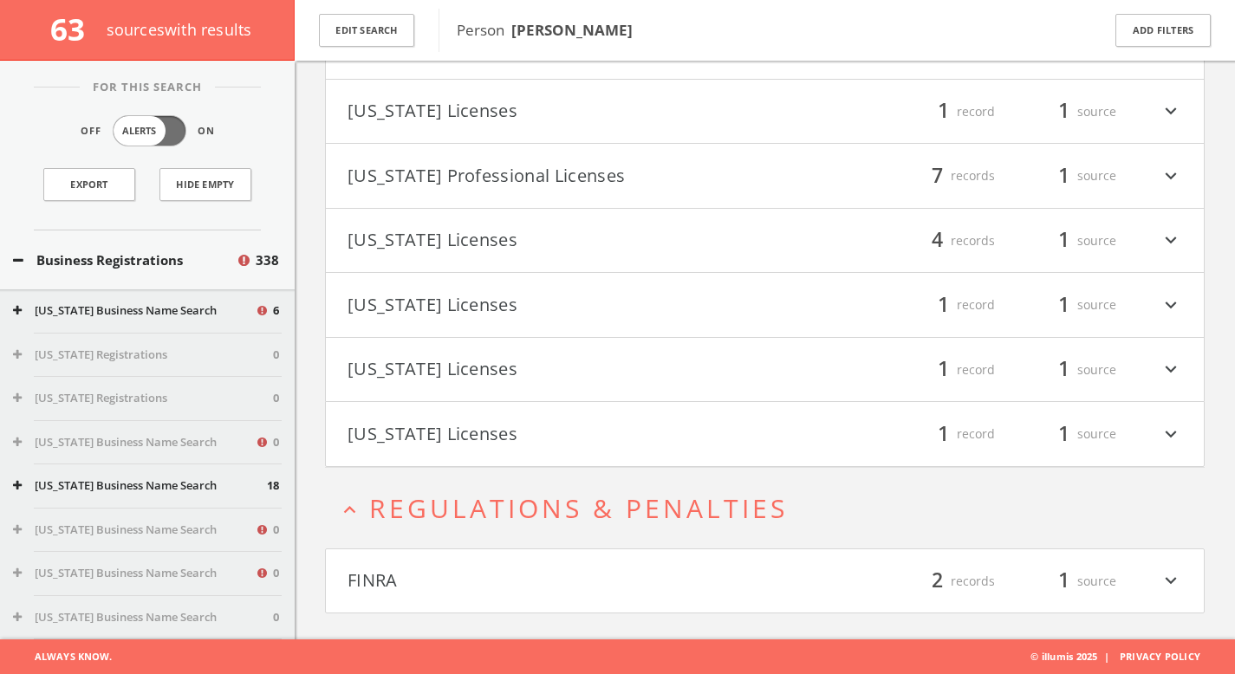
click at [544, 520] on span "Regulations & Penalties" at bounding box center [578, 508] width 418 height 36
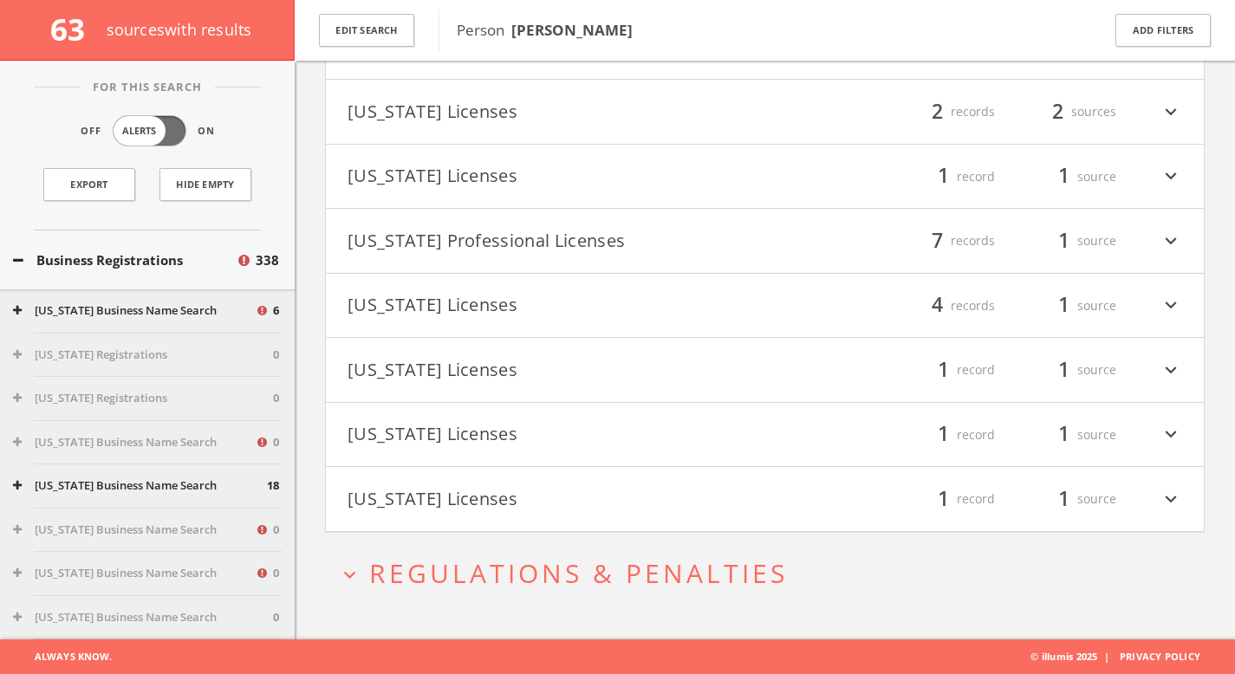
scroll to position [7231, 0]
click at [697, 594] on h2 "expand_more Regulations & Penalties" at bounding box center [764, 574] width 879 height 81
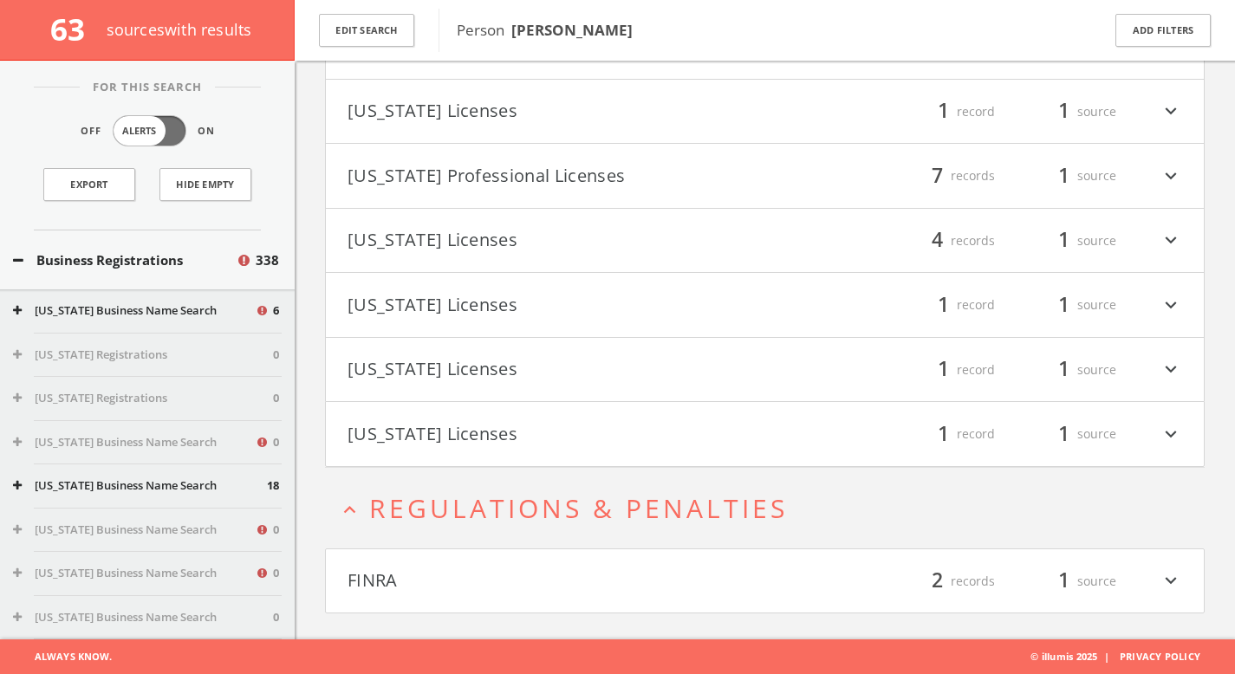
scroll to position [6514, 0]
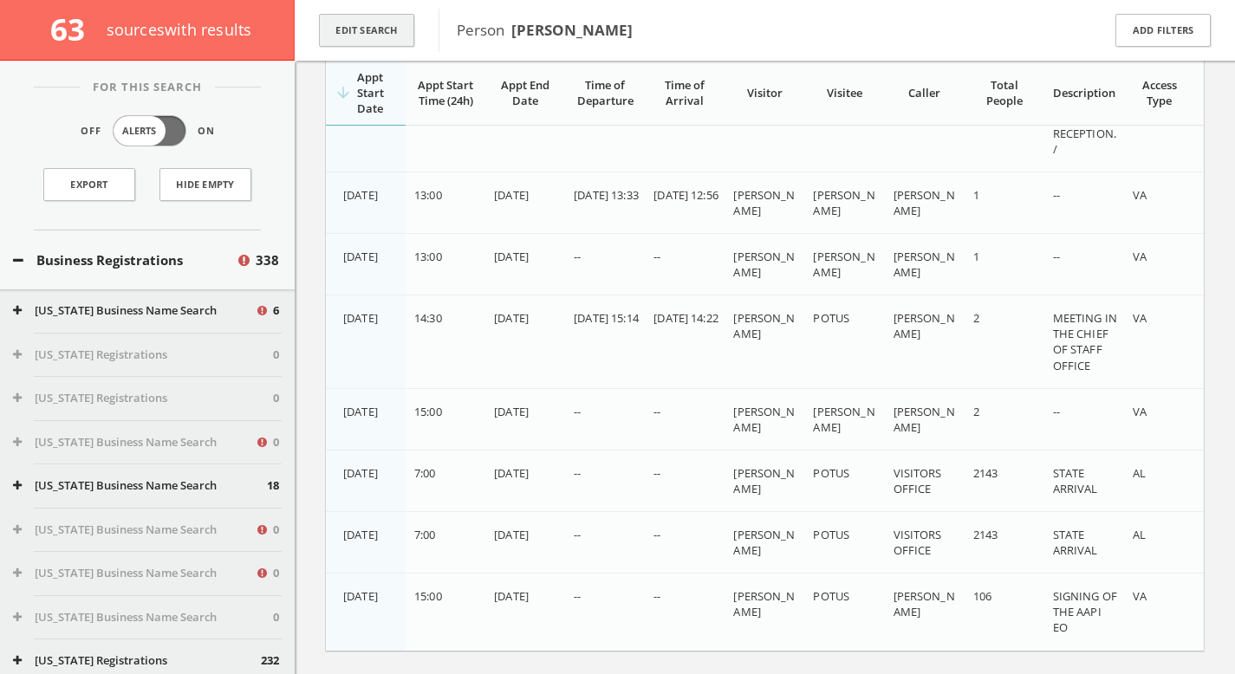
click at [365, 33] on button "Edit Search" at bounding box center [366, 31] width 95 height 34
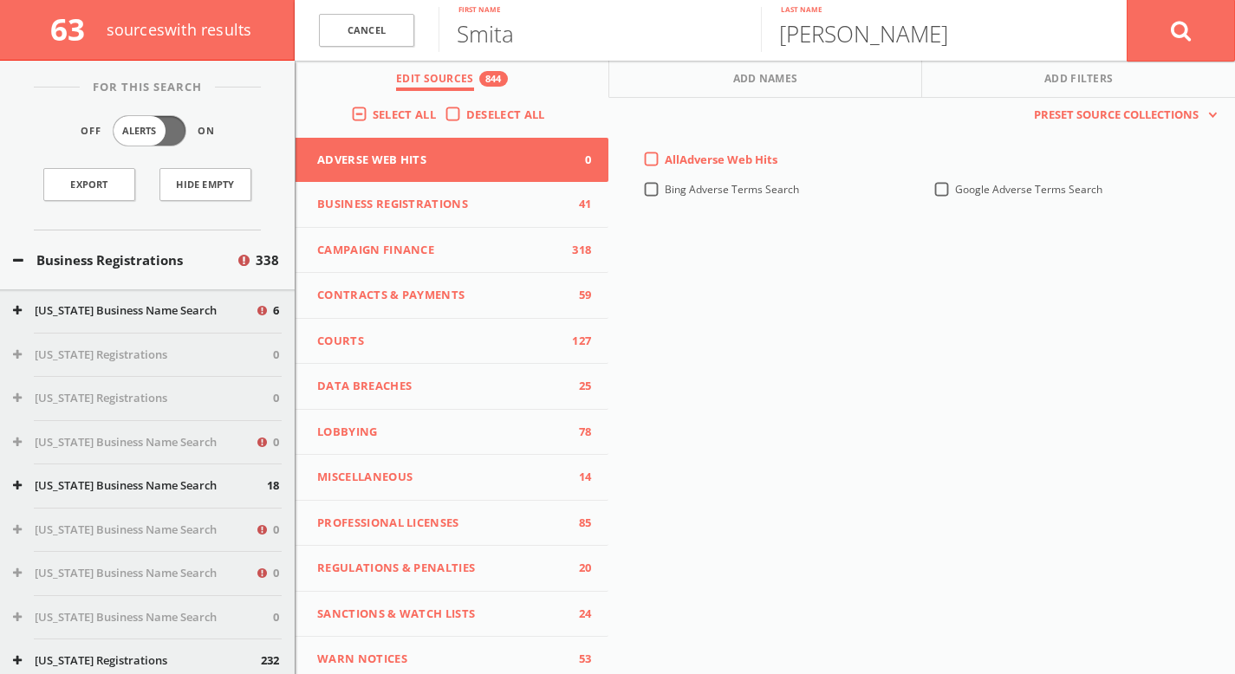
scroll to position [5908, 0]
drag, startPoint x: 525, startPoint y: 39, endPoint x: 252, endPoint y: 10, distance: 274.5
click at [334, 27] on form "[PERSON_NAME] First name [PERSON_NAME] Last name Cancel" at bounding box center [765, 30] width 940 height 61
type input "[PERSON_NAME]"
type input "Gray"
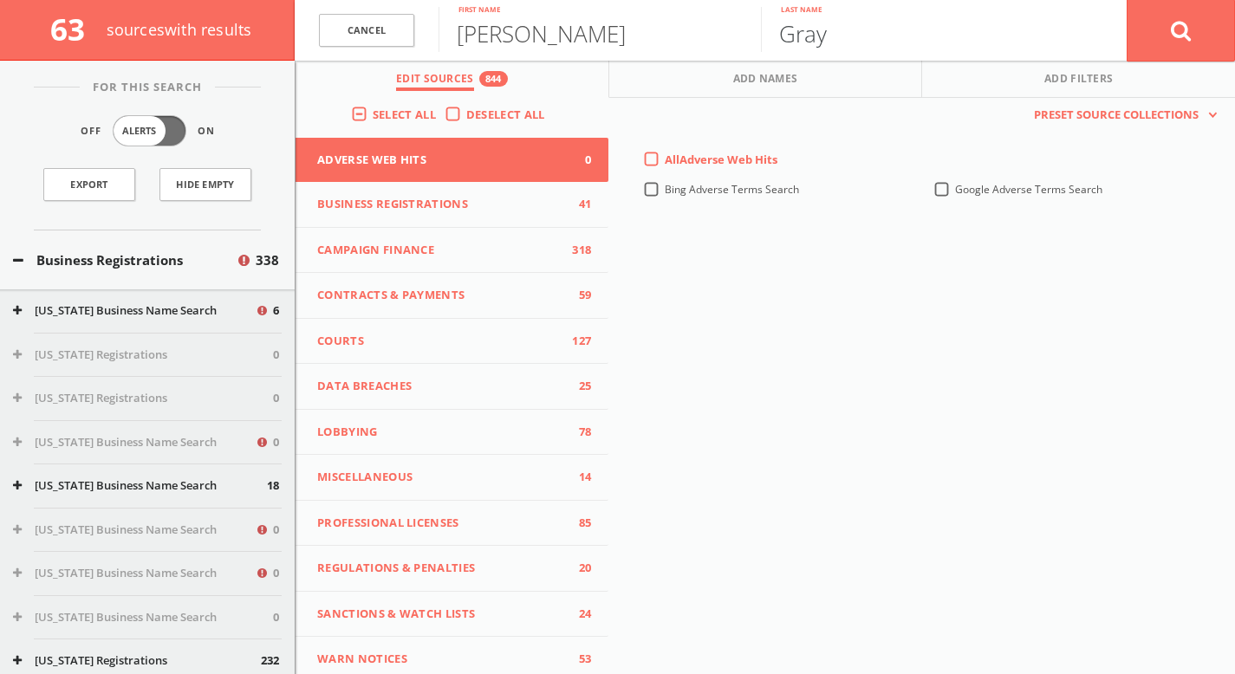
click at [1126, 0] on button at bounding box center [1180, 30] width 108 height 62
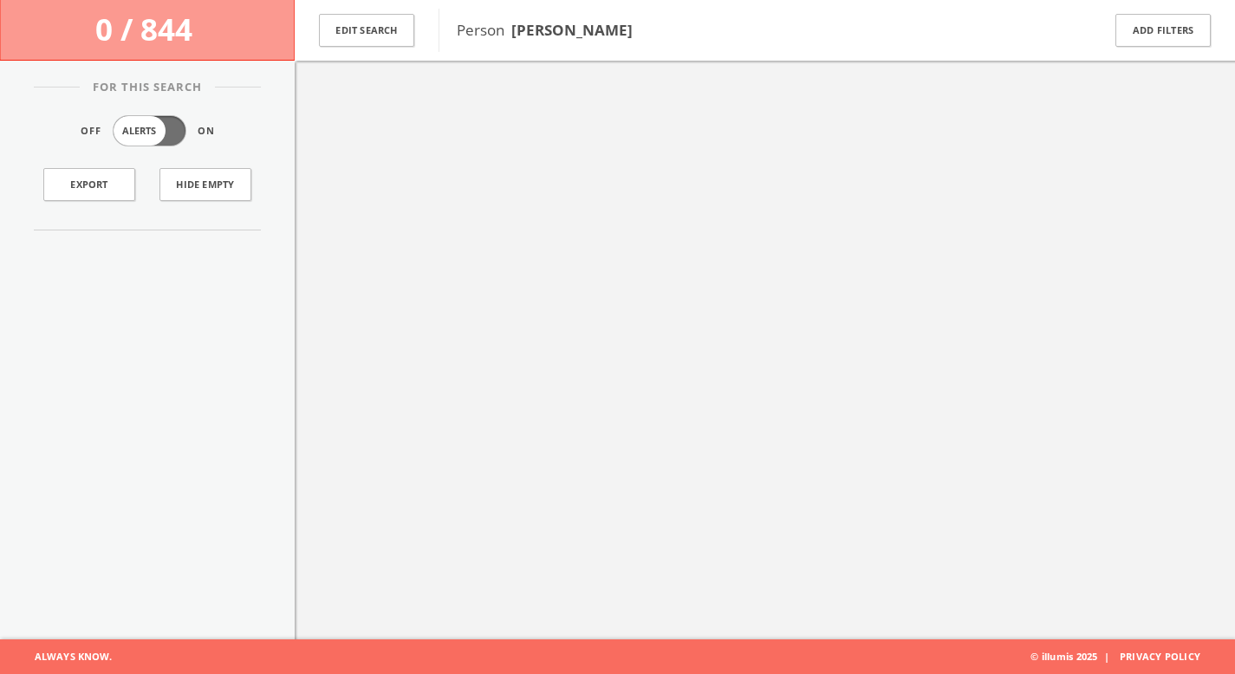
scroll to position [101, 0]
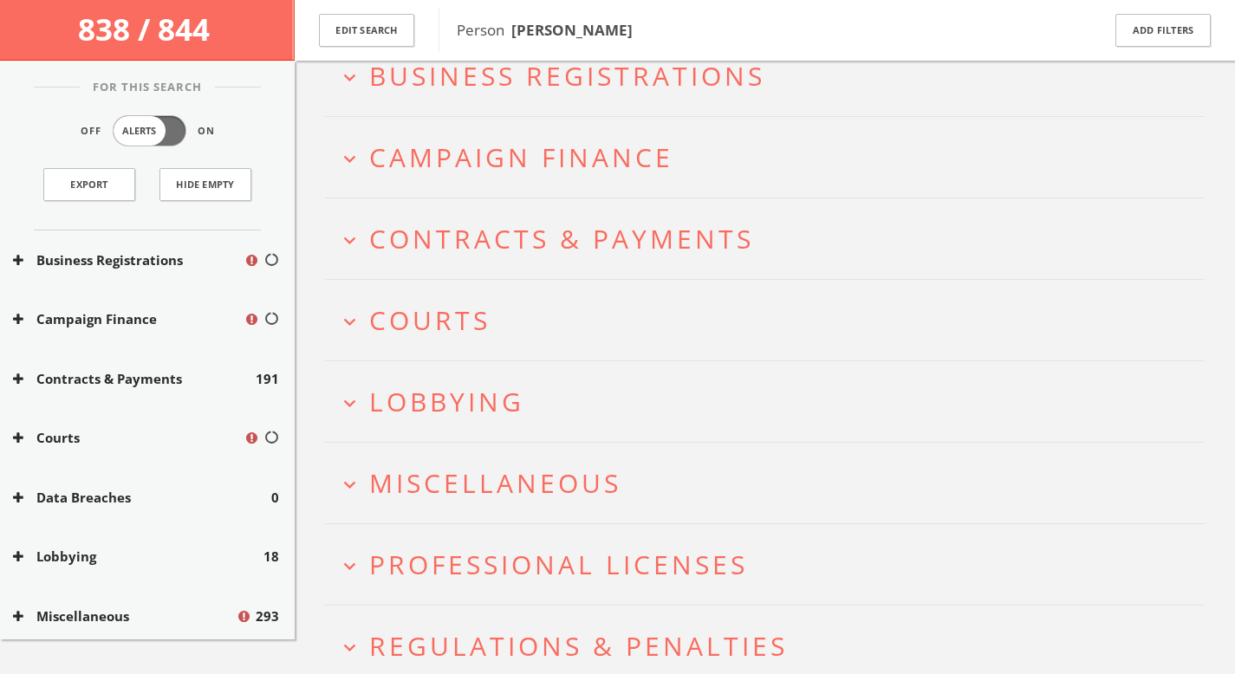
click at [614, 92] on span "Business Registrations" at bounding box center [567, 76] width 396 height 36
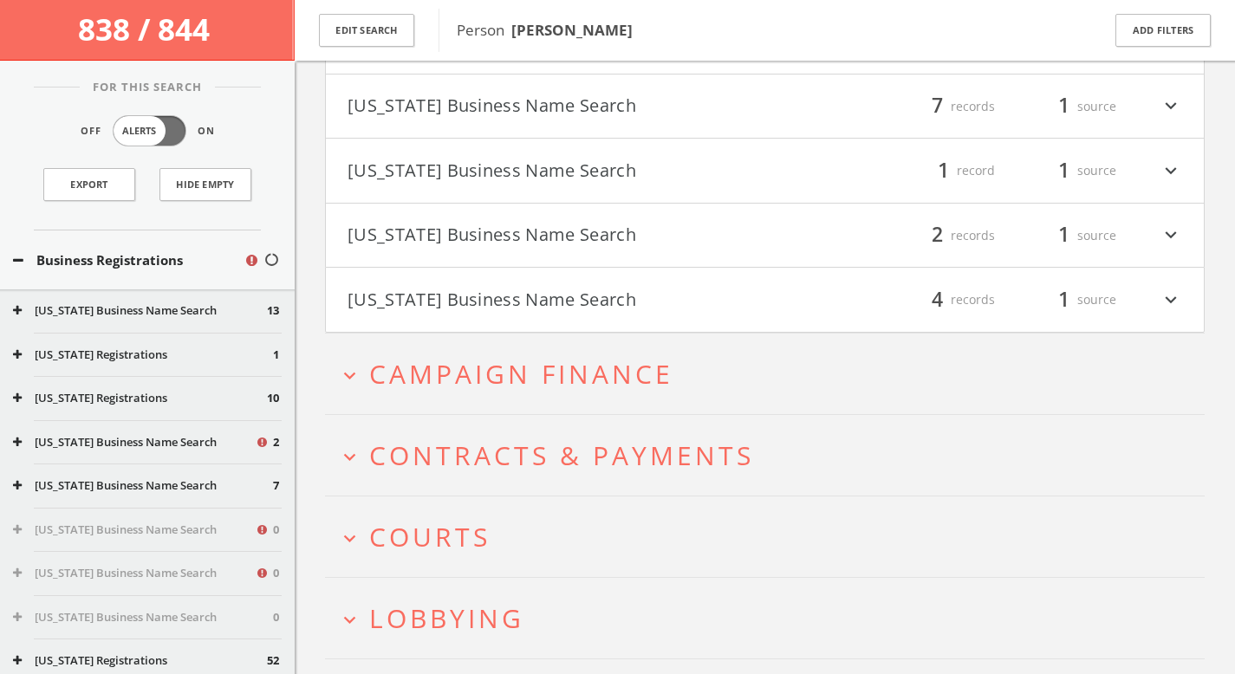
click at [607, 371] on span "Campaign Finance" at bounding box center [521, 374] width 304 height 36
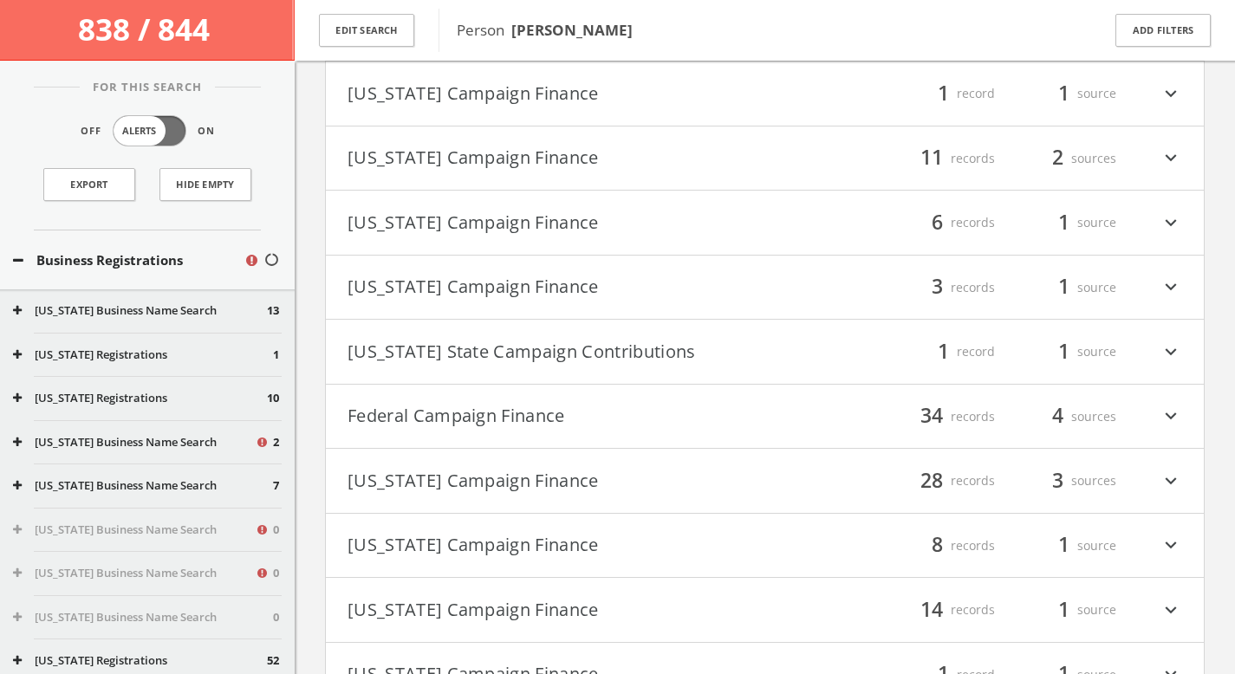
scroll to position [1527, 0]
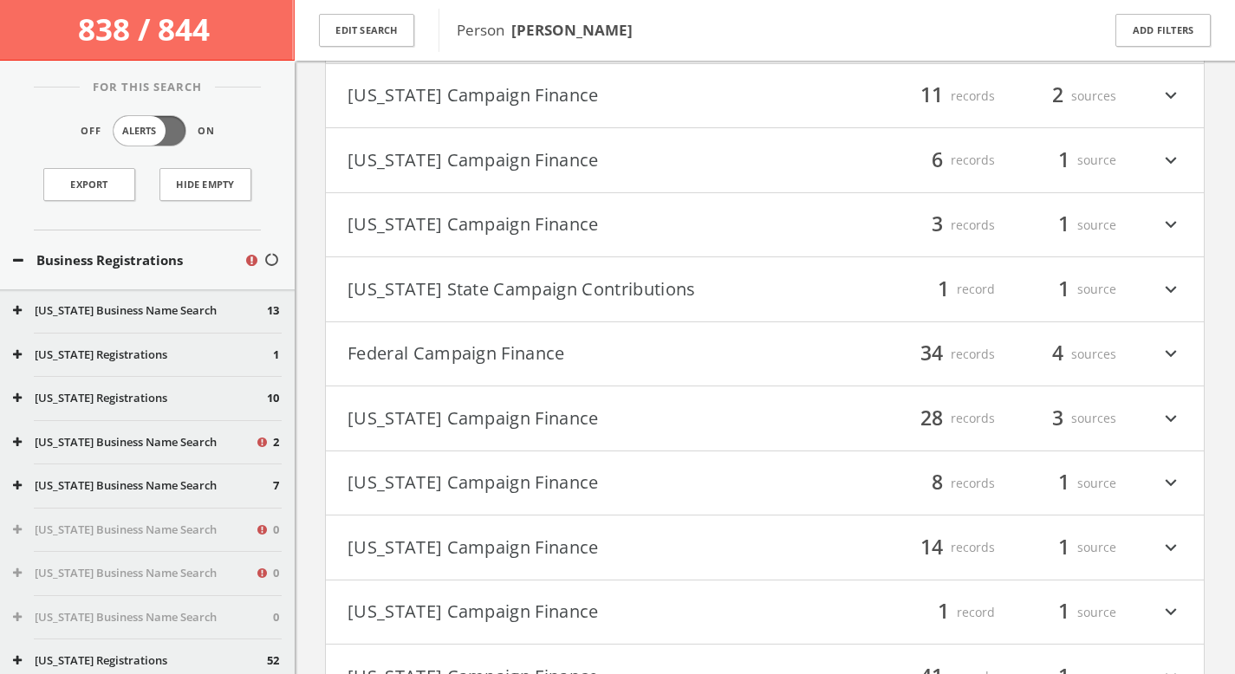
click at [571, 388] on h4 "[US_STATE] Campaign Finance filter_list 28 records 3 sources expand_more" at bounding box center [765, 418] width 878 height 64
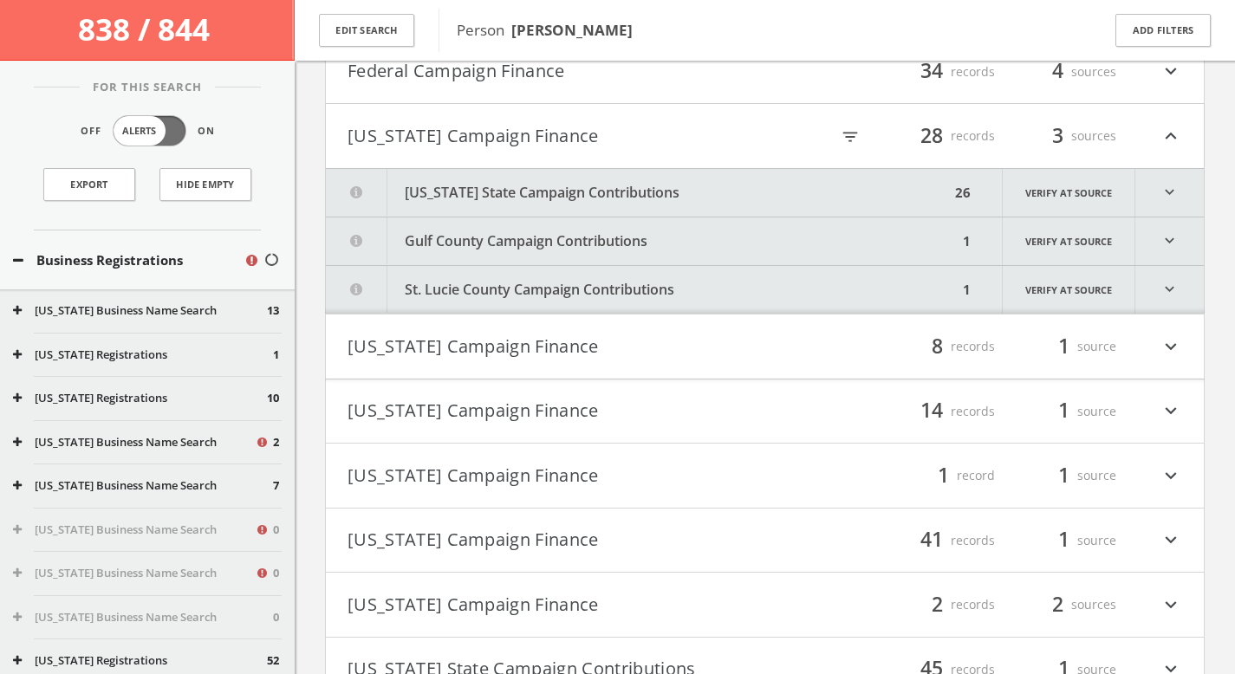
scroll to position [1806, 0]
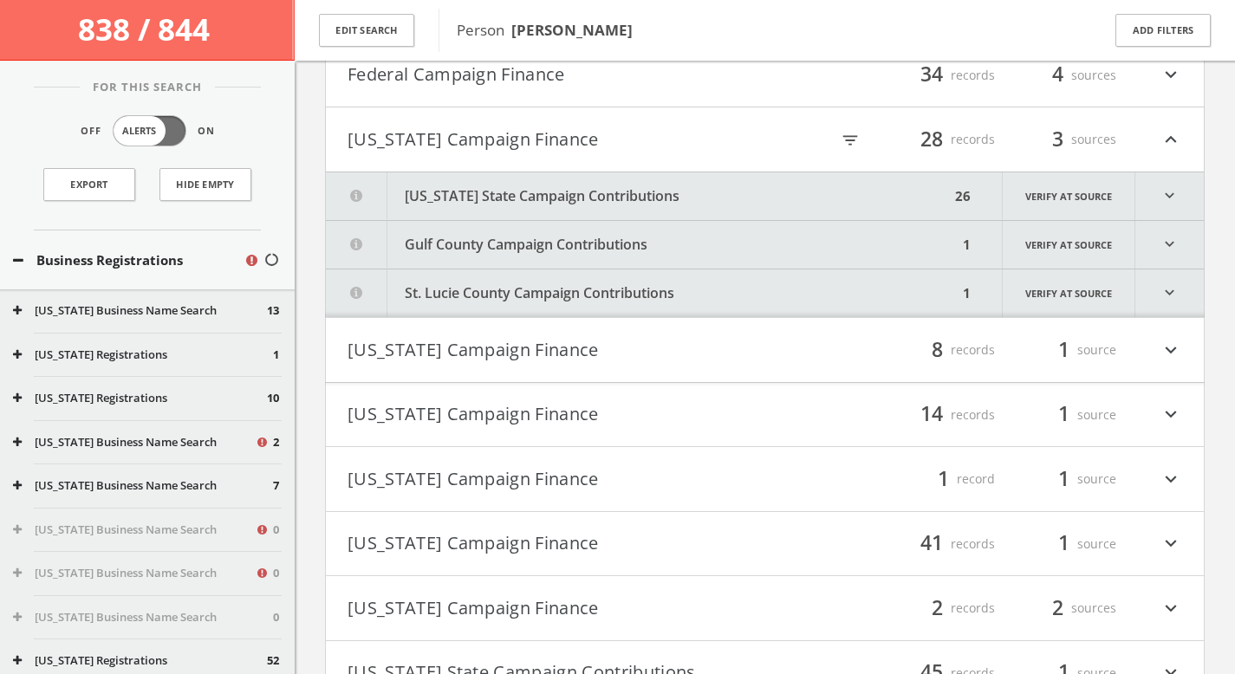
click at [586, 92] on h4 "Federal Campaign Finance filter_list 34 records 4 sources expand_more" at bounding box center [765, 75] width 878 height 64
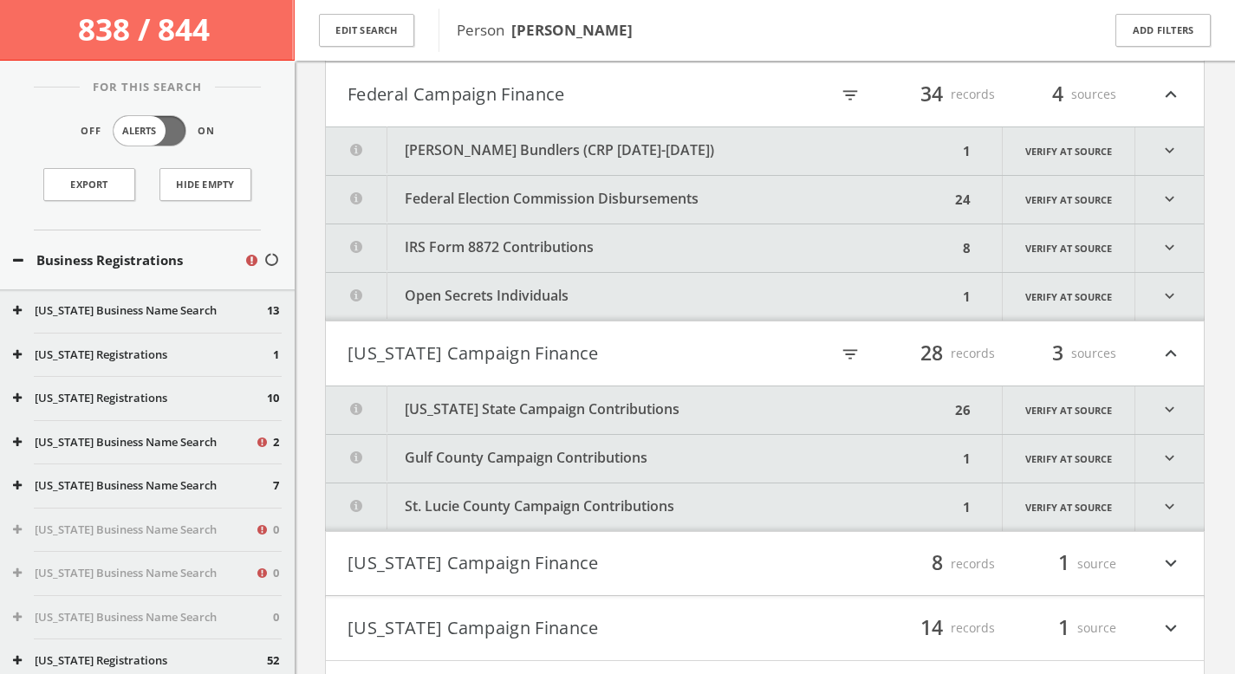
click at [593, 148] on button "[PERSON_NAME] Bundlers (CRP [DATE]-[DATE])" at bounding box center [642, 151] width 632 height 48
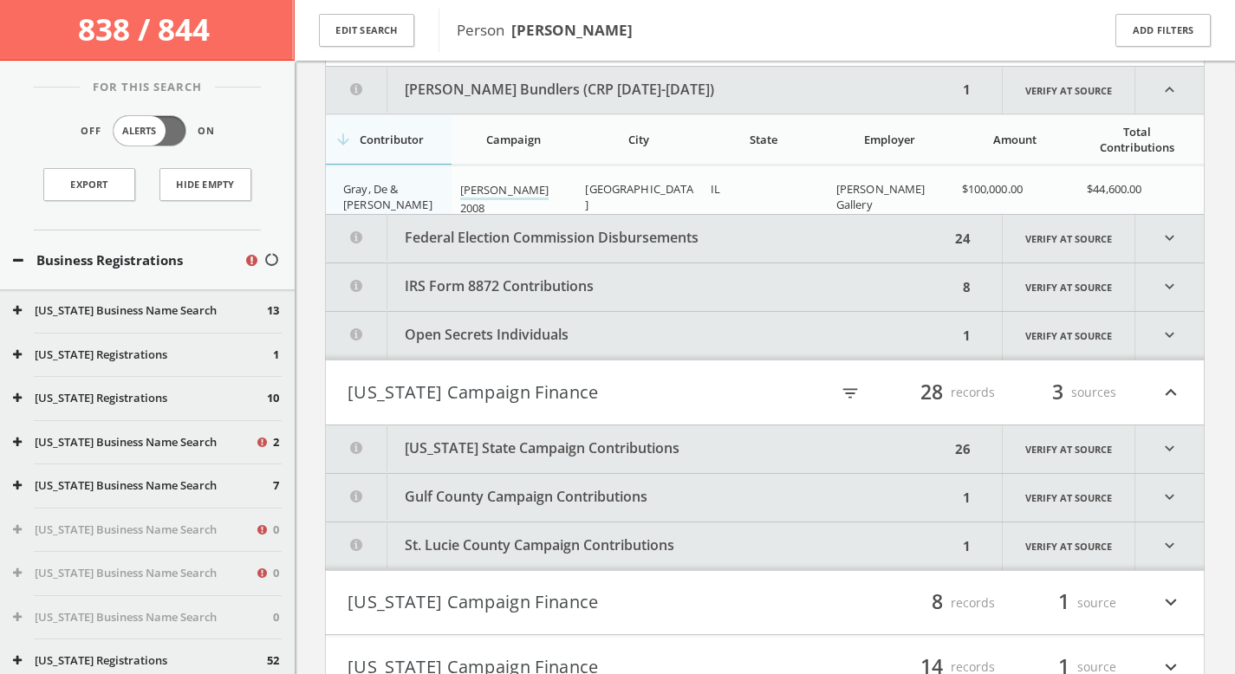
scroll to position [1852, 0]
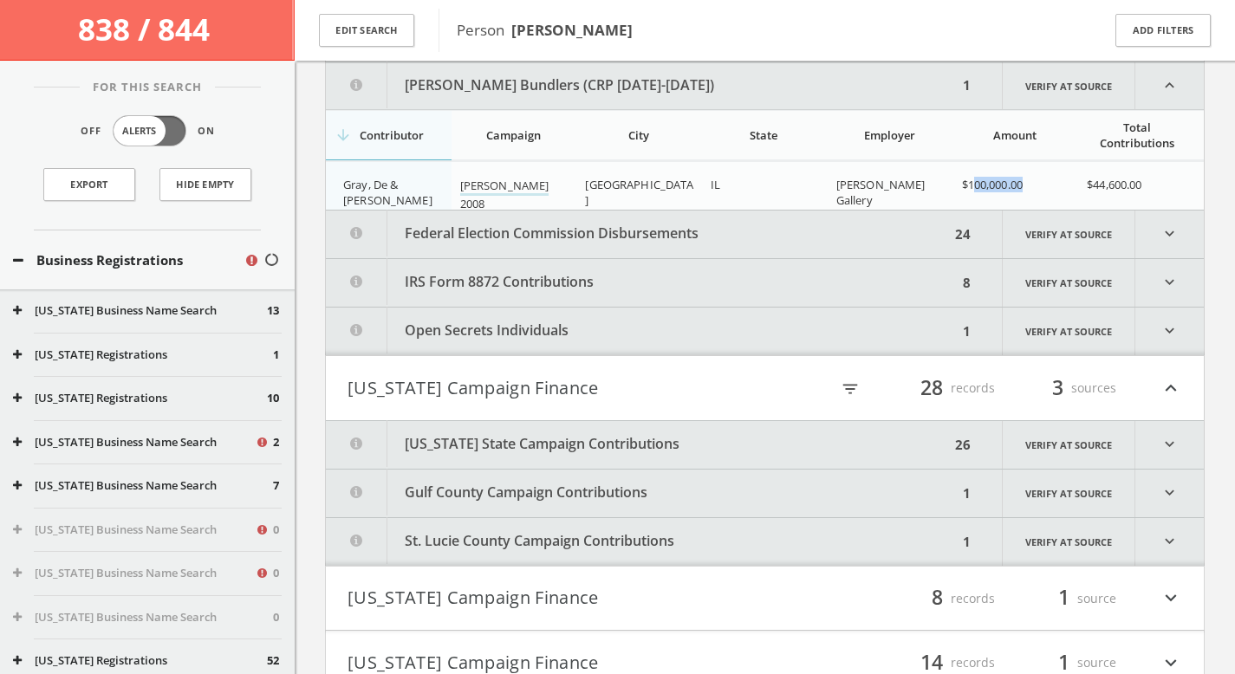
drag, startPoint x: 1024, startPoint y: 185, endPoint x: 973, endPoint y: 186, distance: 51.1
click at [973, 186] on div "$100,000.00" at bounding box center [1018, 185] width 112 height 16
click at [1073, 179] on div "$100,000.00" at bounding box center [1018, 185] width 112 height 16
click at [634, 241] on button "Federal Election Commission Disbursements" at bounding box center [638, 235] width 624 height 48
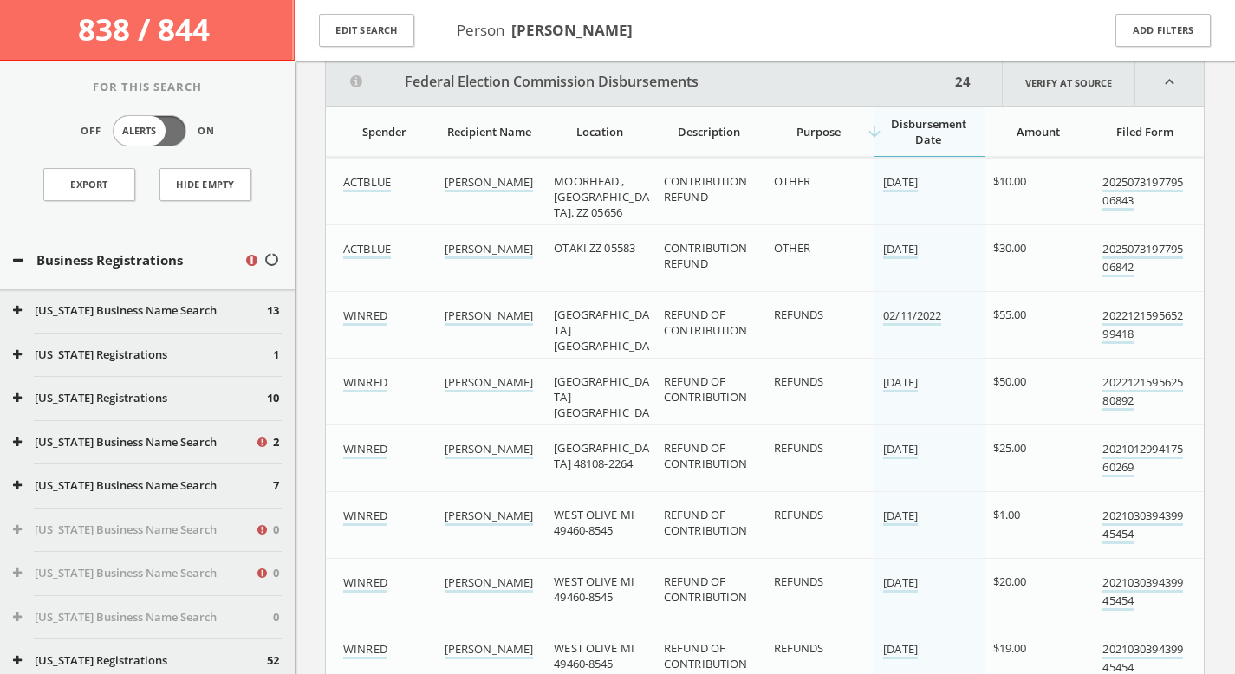
scroll to position [2194, 0]
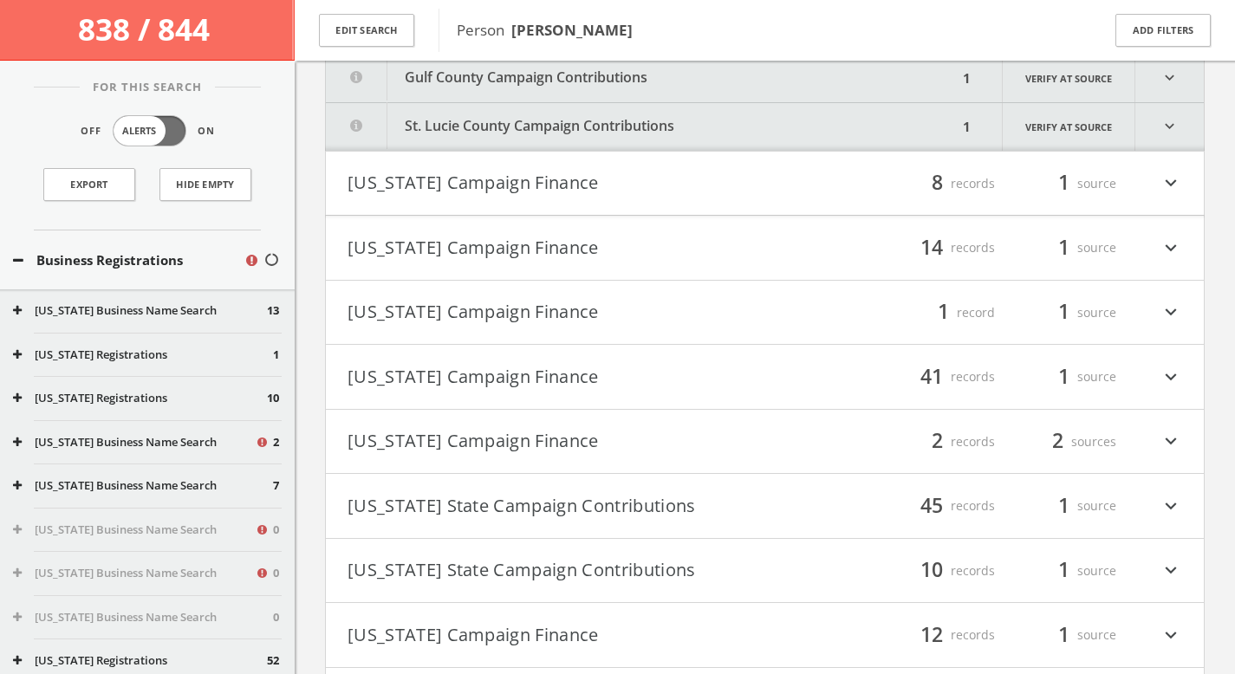
click at [579, 235] on button "[US_STATE] Campaign Finance" at bounding box center [556, 247] width 418 height 29
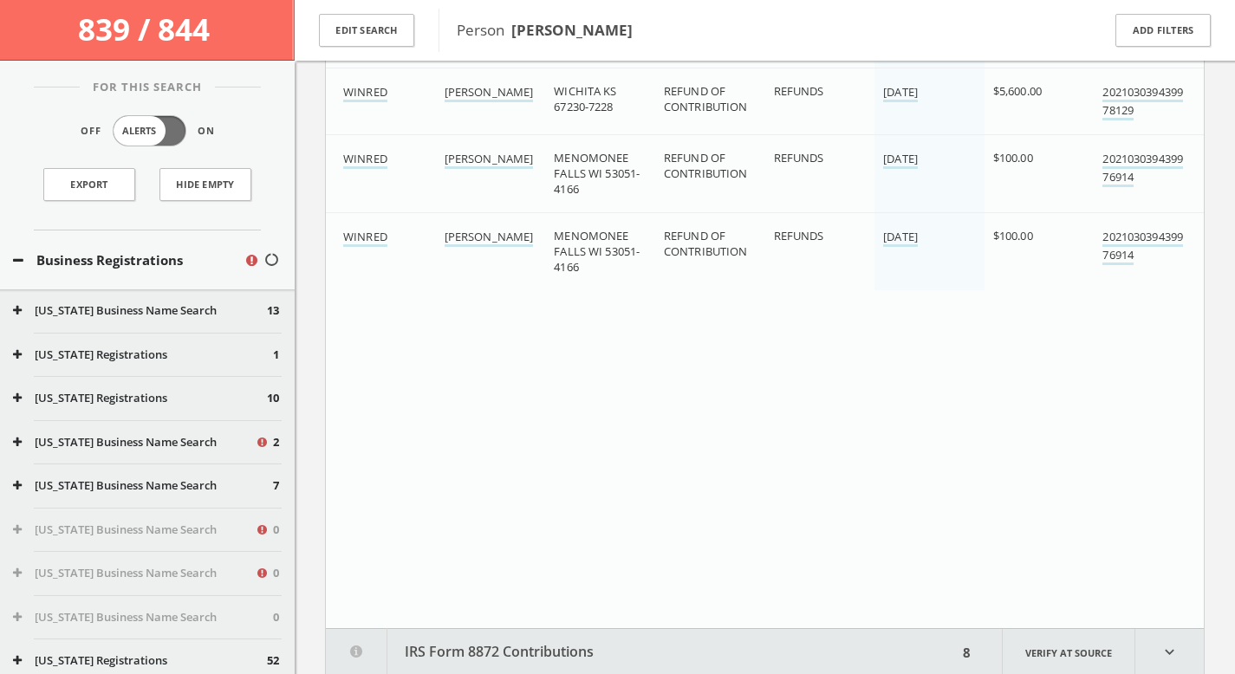
scroll to position [1729, 0]
